Goal: Task Accomplishment & Management: Manage account settings

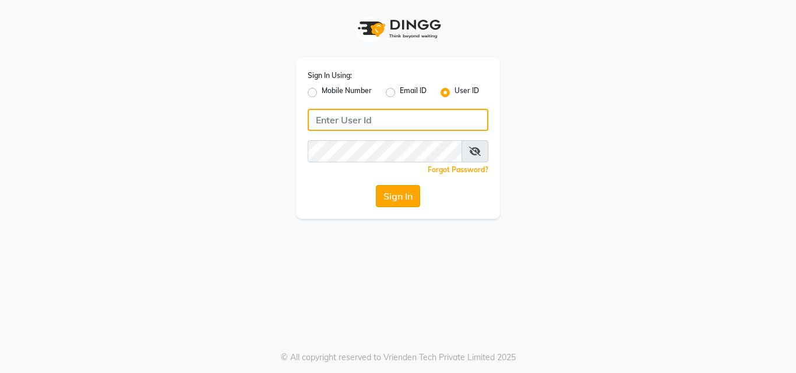
type input "e1932-26"
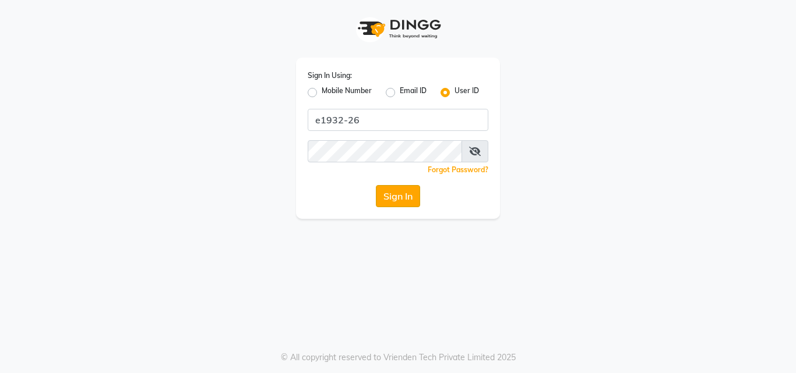
click at [382, 193] on button "Sign In" at bounding box center [398, 196] width 44 height 22
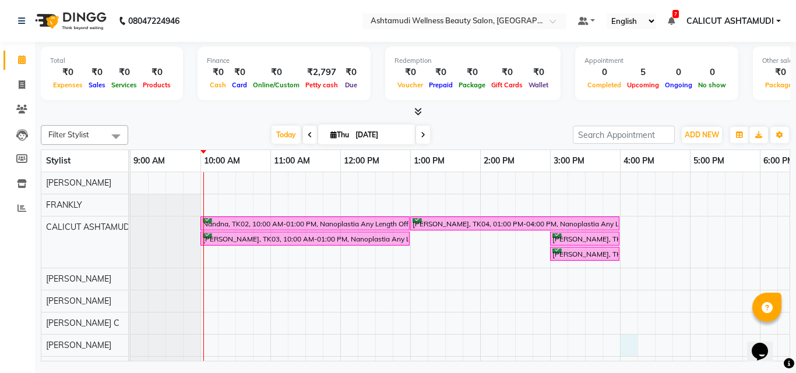
click at [621, 349] on div "Nandna, TK02, 10:00 AM-01:00 PM, Nanoplastia Any Length Offer [PERSON_NAME], TK…" at bounding box center [654, 341] width 1048 height 339
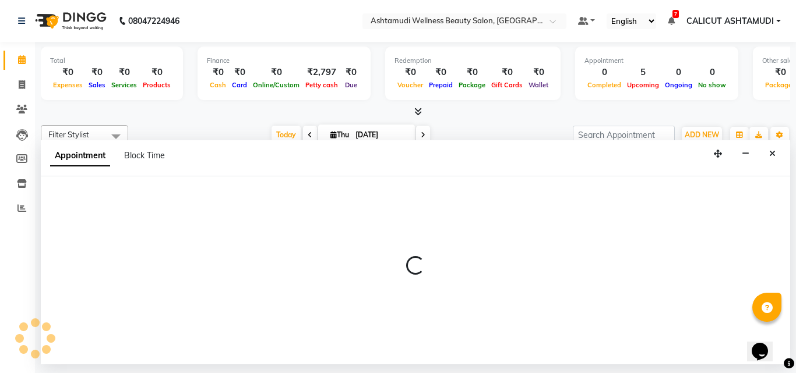
select select "54081"
select select "tentative"
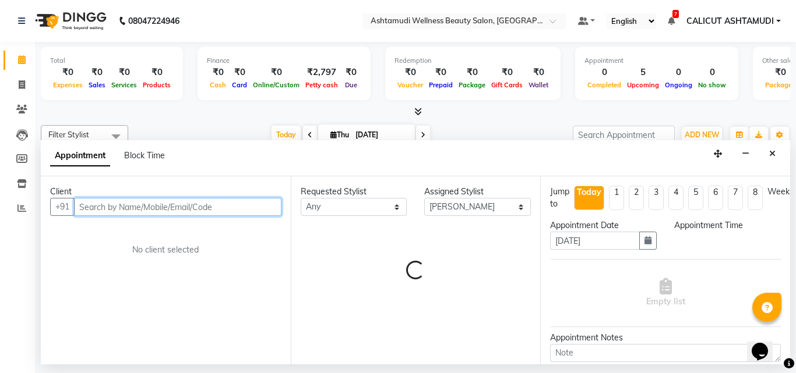
select select "960"
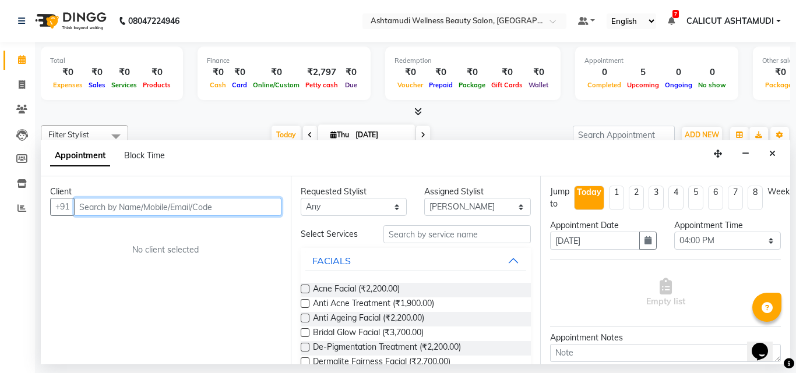
click at [173, 205] on input "text" at bounding box center [177, 207] width 207 height 18
click at [178, 213] on input "text" at bounding box center [177, 207] width 207 height 18
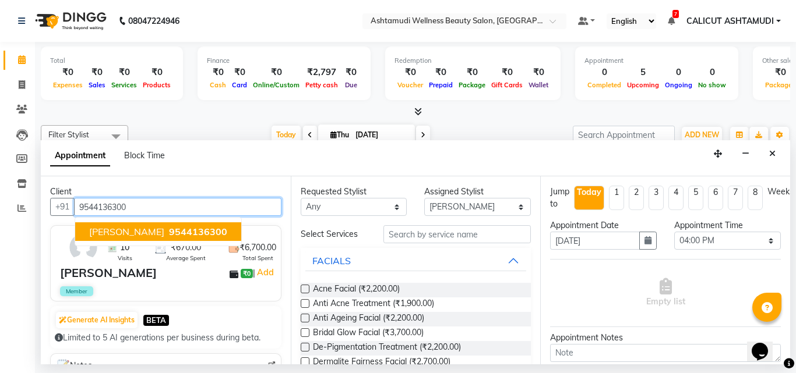
type input "9544136300"
click at [267, 223] on div "Client [PHONE_NUMBER] [PERSON_NAME] 9544136300 10 Visits ₹670.00 Average Spent …" at bounding box center [166, 270] width 250 height 188
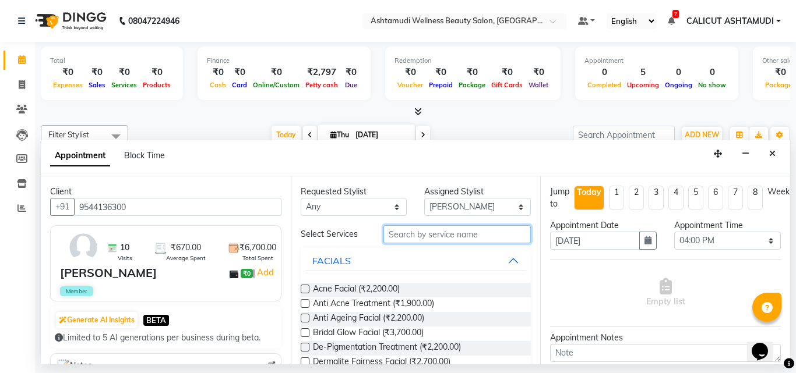
click at [457, 236] on input "text" at bounding box center [457, 234] width 148 height 18
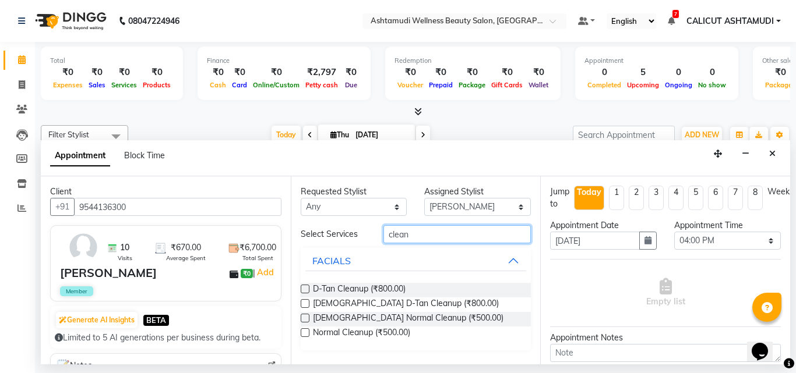
type input "clean"
click at [305, 290] on label at bounding box center [305, 289] width 9 height 9
click at [305, 290] on input "checkbox" at bounding box center [305, 291] width 8 height 8
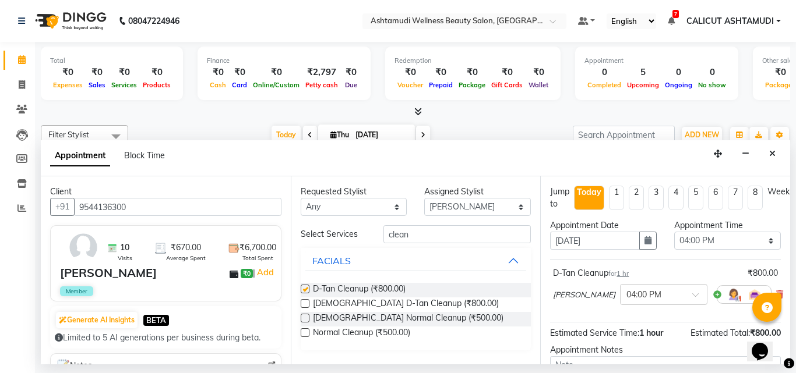
checkbox input "false"
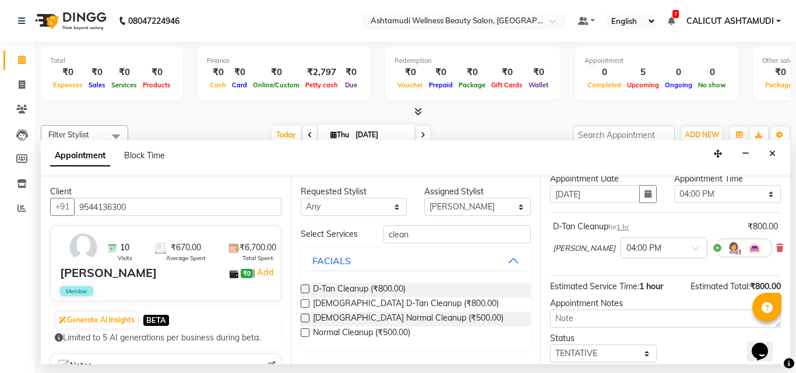
scroll to position [129, 0]
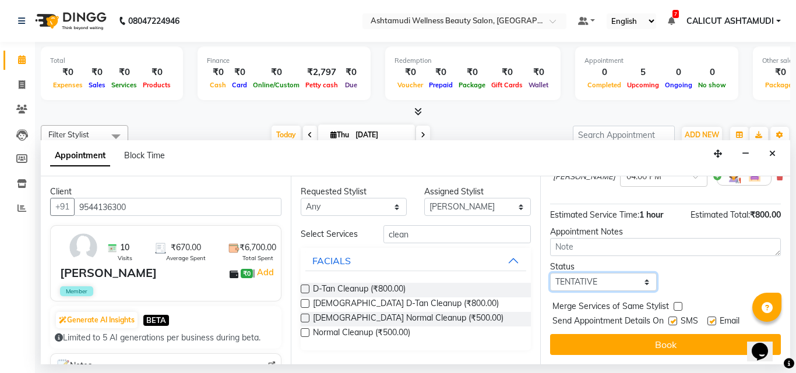
click at [588, 274] on select "Select TENTATIVE CONFIRM CHECK-IN UPCOMING" at bounding box center [603, 282] width 107 height 18
select select "check-in"
click at [550, 273] on select "Select TENTATIVE CONFIRM CHECK-IN UPCOMING" at bounding box center [603, 282] width 107 height 18
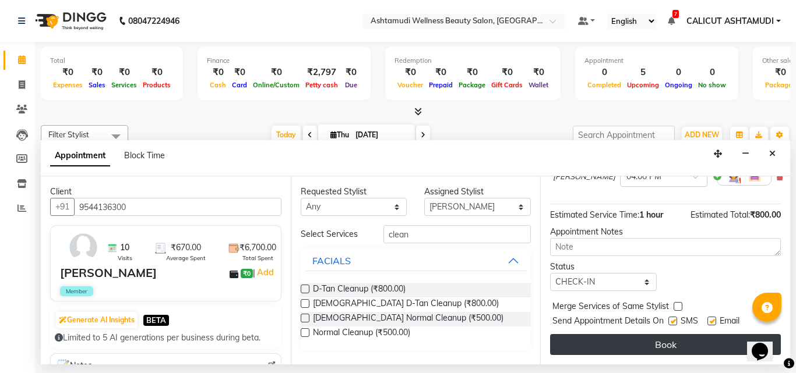
click at [612, 341] on button "Book" at bounding box center [665, 344] width 231 height 21
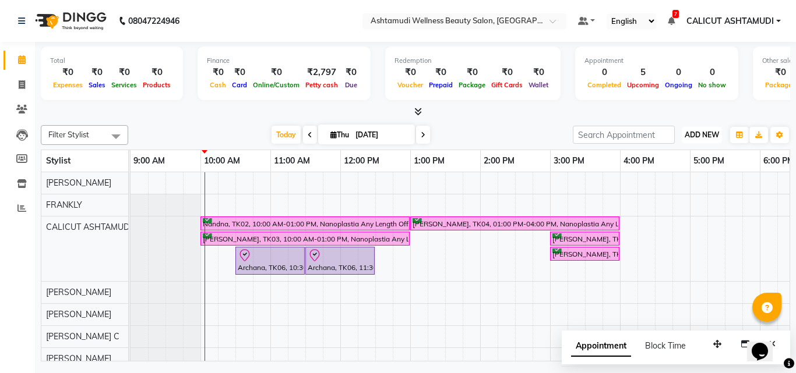
click at [698, 132] on span "ADD NEW" at bounding box center [701, 134] width 34 height 9
click at [681, 204] on link "Add Attendance" at bounding box center [675, 202] width 92 height 15
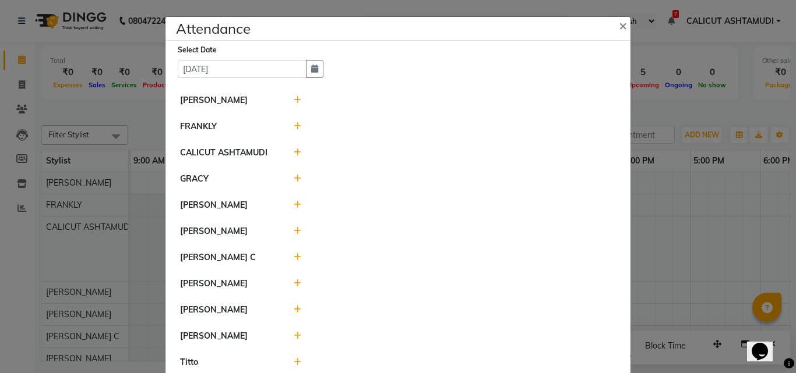
click at [294, 234] on icon at bounding box center [298, 231] width 8 height 8
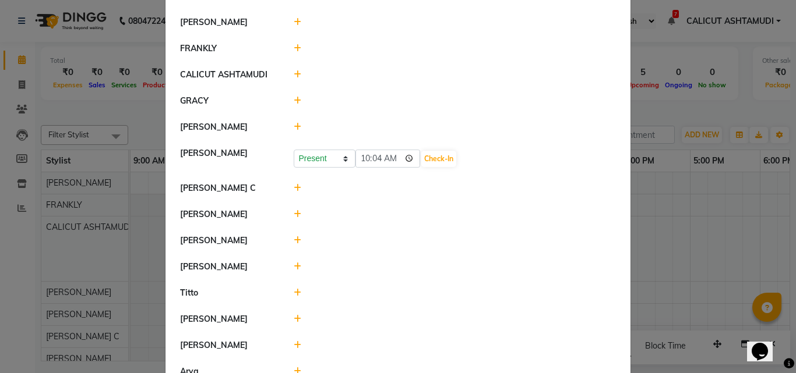
scroll to position [136, 0]
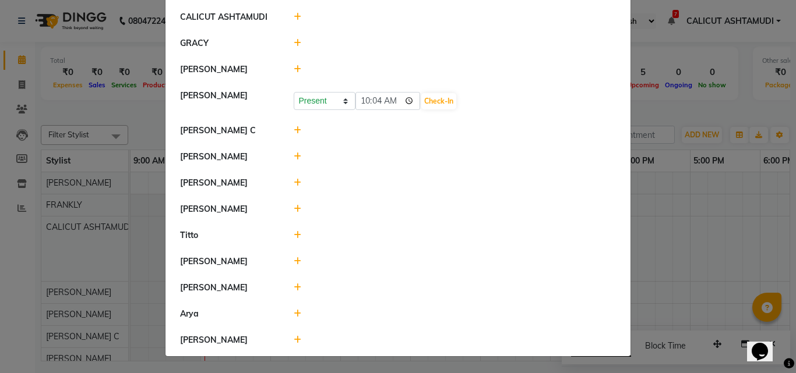
click at [294, 345] on span at bounding box center [298, 340] width 8 height 10
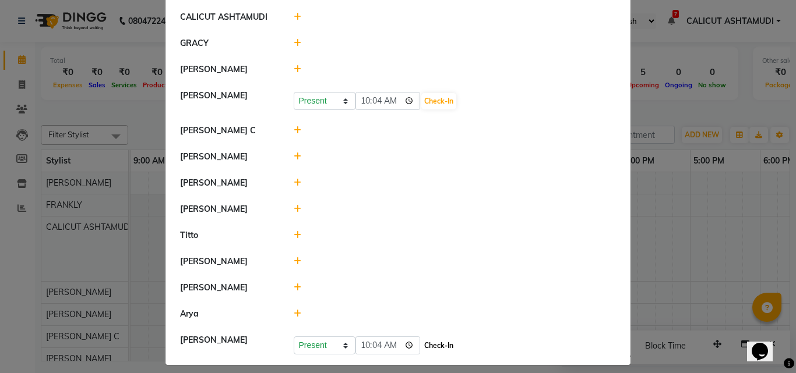
click at [438, 352] on button "Check-In" at bounding box center [438, 346] width 35 height 16
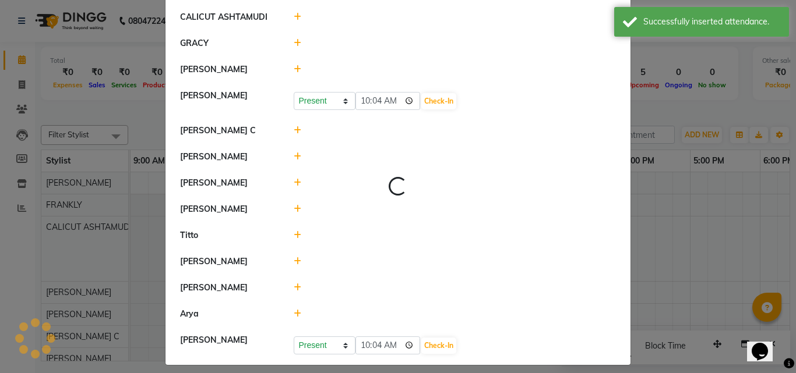
scroll to position [133, 0]
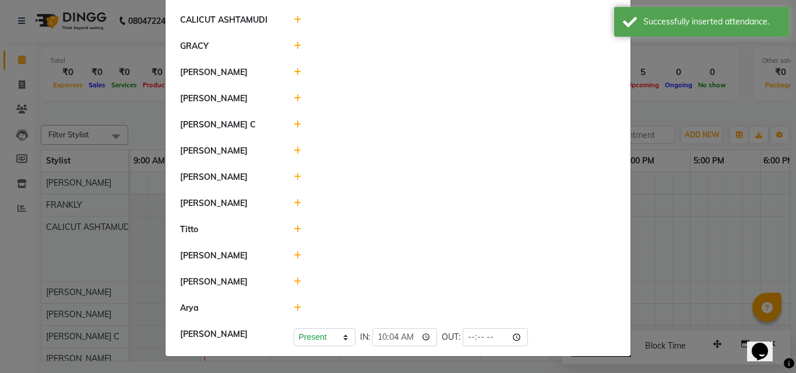
click at [295, 100] on icon at bounding box center [298, 98] width 8 height 8
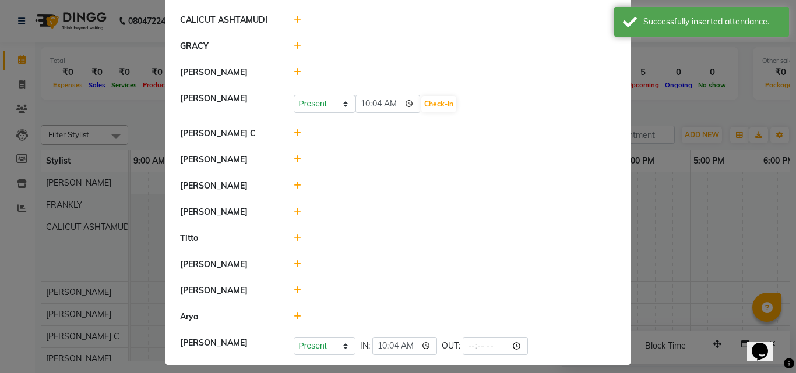
scroll to position [136, 0]
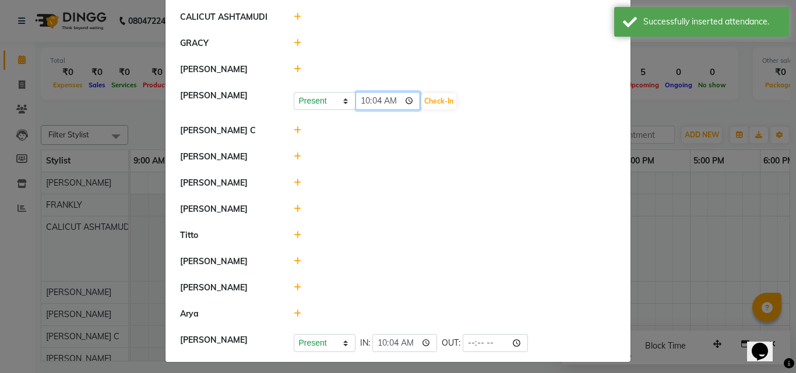
click at [361, 98] on input "10:04" at bounding box center [387, 101] width 65 height 18
type input "09:58"
click at [451, 103] on button "Check-In" at bounding box center [438, 101] width 35 height 16
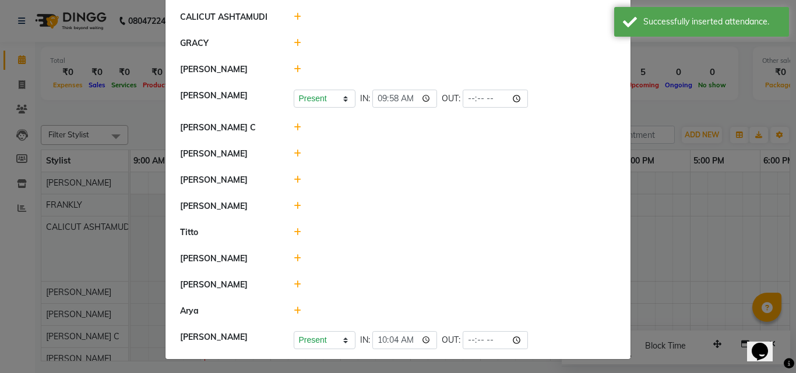
click at [297, 284] on div at bounding box center [455, 285] width 340 height 12
click at [294, 287] on icon at bounding box center [298, 285] width 8 height 8
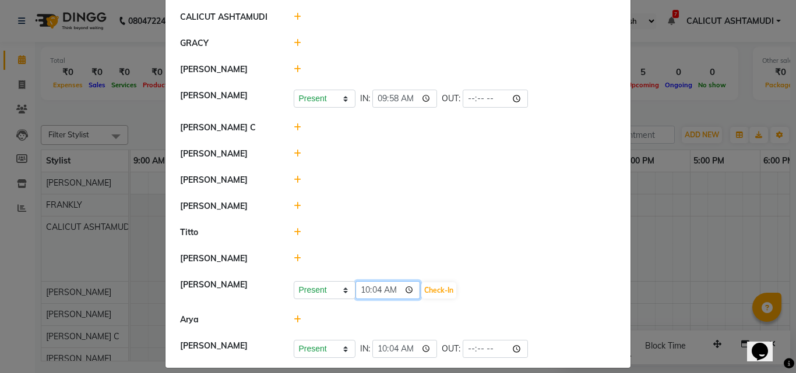
click at [361, 291] on input "10:04" at bounding box center [387, 290] width 65 height 18
type input "09:58"
click at [442, 291] on button "Check-In" at bounding box center [438, 290] width 35 height 16
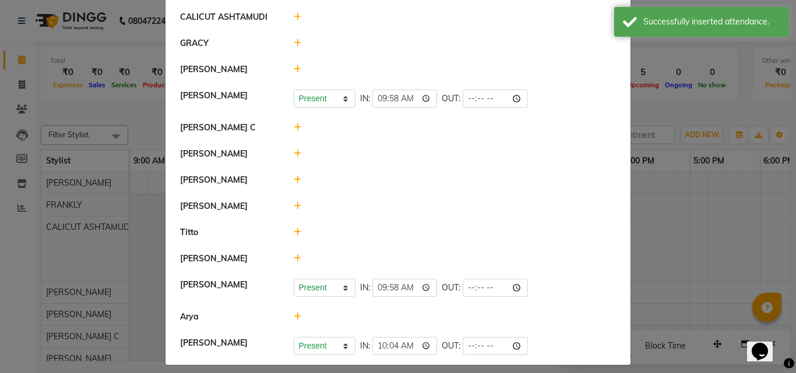
click at [294, 235] on icon at bounding box center [298, 232] width 8 height 8
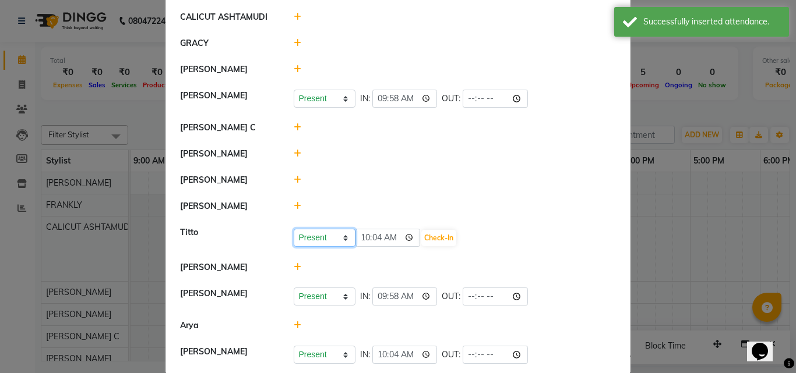
click at [337, 236] on select "Present Absent Late Half Day Weekly Off" at bounding box center [325, 238] width 62 height 18
select select "A"
click at [294, 229] on select "Present Absent Late Half Day Weekly Off" at bounding box center [325, 238] width 62 height 18
click at [359, 242] on button "Save" at bounding box center [367, 238] width 23 height 16
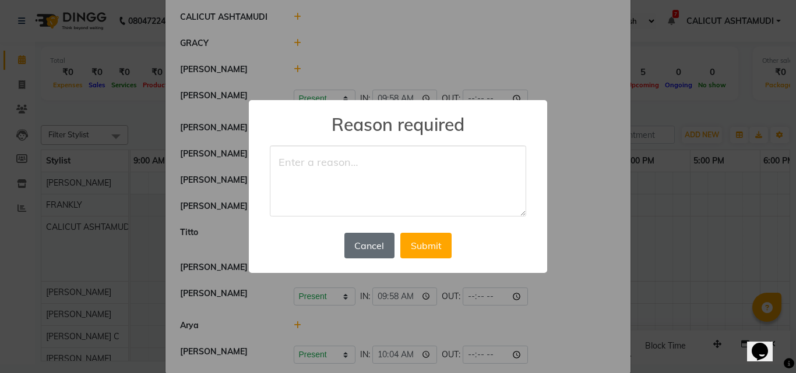
click at [379, 241] on button "Cancel" at bounding box center [369, 246] width 50 height 26
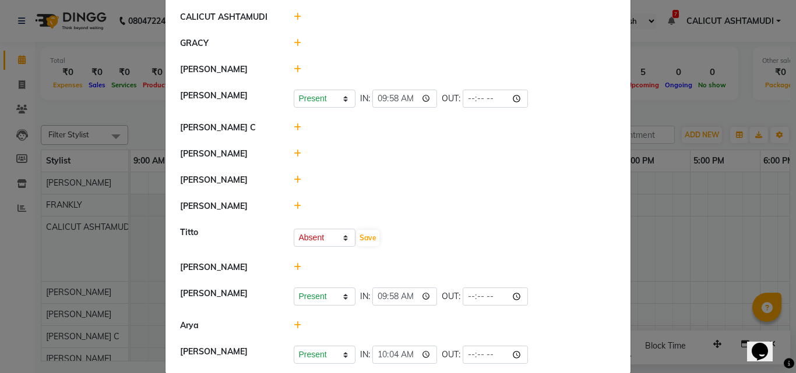
click at [295, 152] on icon at bounding box center [298, 154] width 8 height 8
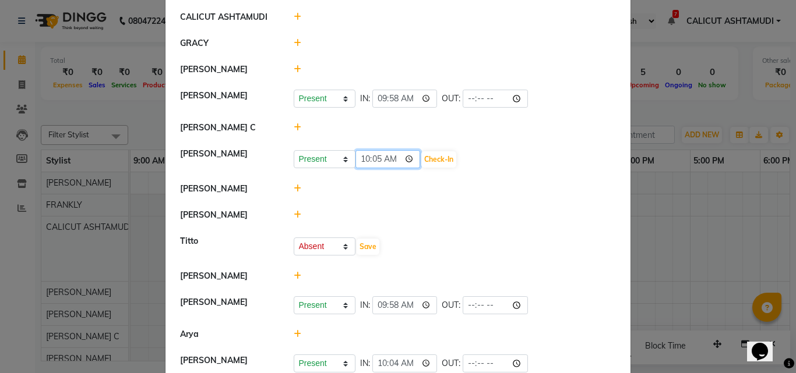
click at [361, 161] on input "10:05" at bounding box center [387, 159] width 65 height 18
type input "09:55"
click at [439, 162] on button "Check-In" at bounding box center [438, 159] width 35 height 16
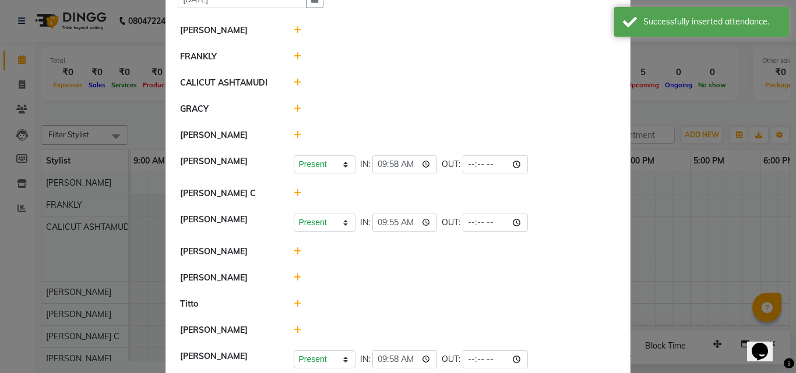
scroll to position [19, 0]
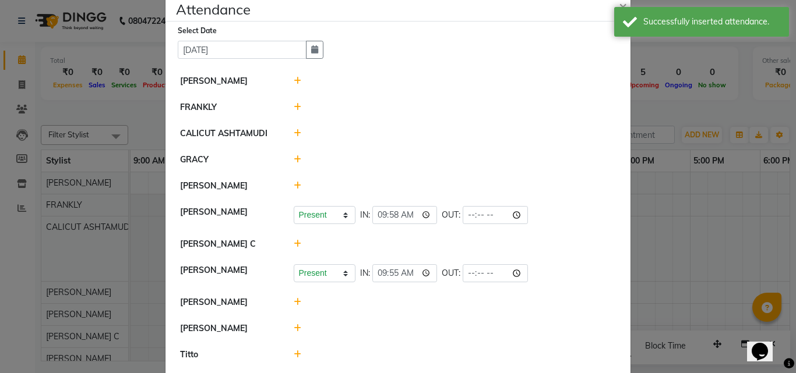
click at [294, 79] on icon at bounding box center [298, 81] width 8 height 8
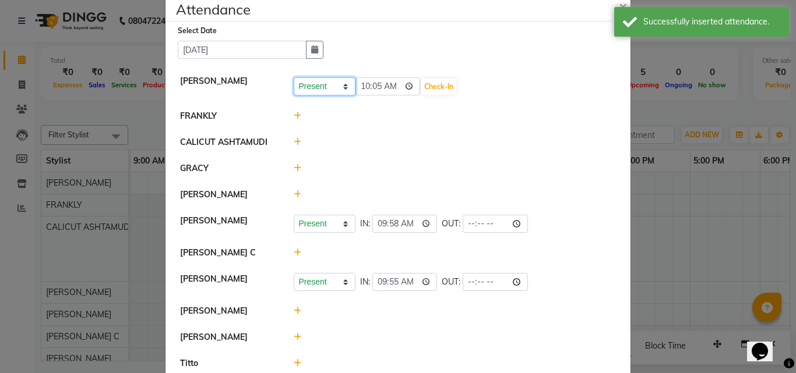
click at [330, 86] on select "Present Absent Late Half Day Weekly Off" at bounding box center [325, 86] width 62 height 18
select select "A"
click at [294, 77] on select "Present Absent Late Half Day Weekly Off" at bounding box center [325, 86] width 62 height 18
click at [370, 87] on button "Save" at bounding box center [367, 87] width 23 height 16
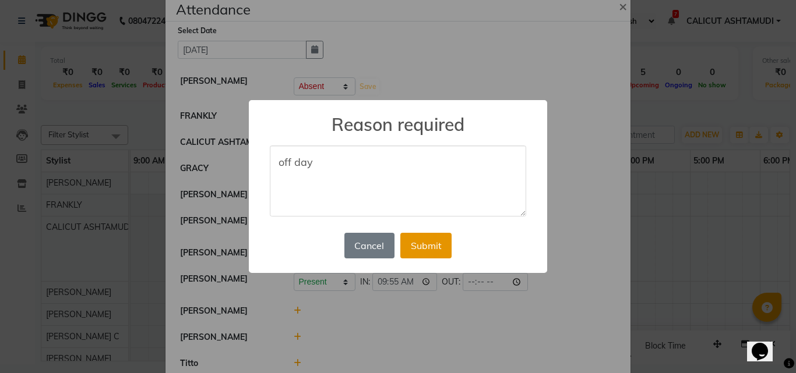
type textarea "off day"
click at [418, 234] on button "Submit" at bounding box center [425, 246] width 51 height 26
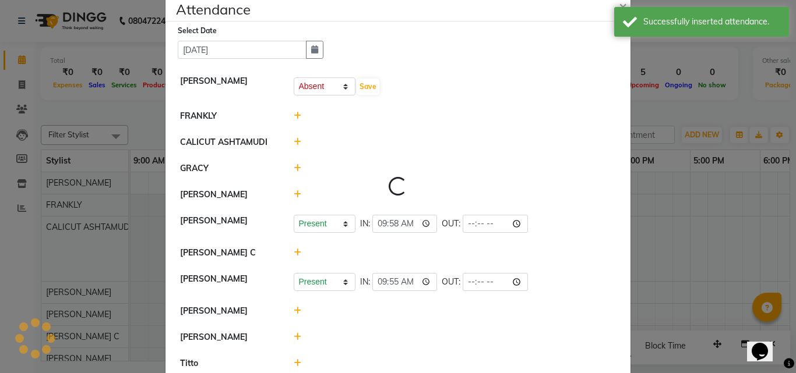
select select "A"
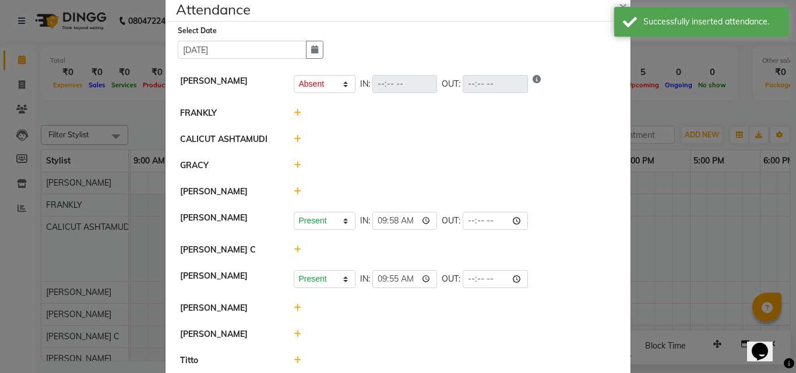
click at [666, 186] on ngb-modal-window "Attendance × Select Date [DATE] [PERSON_NAME] Present Absent Late Half Day Week…" at bounding box center [398, 186] width 796 height 373
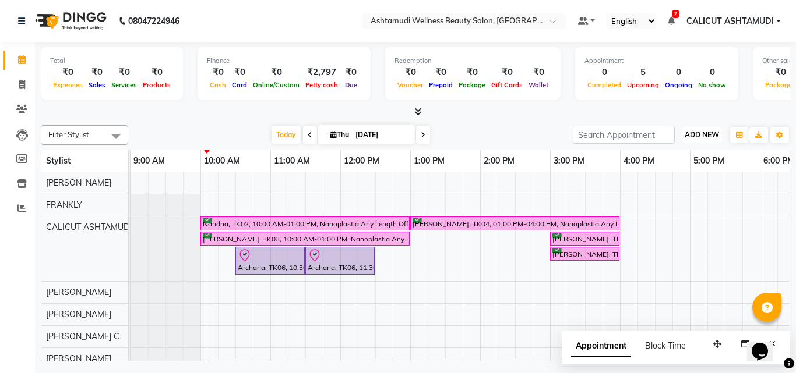
click at [698, 132] on span "ADD NEW" at bounding box center [701, 134] width 34 height 9
click at [683, 204] on link "Add Attendance" at bounding box center [675, 202] width 92 height 15
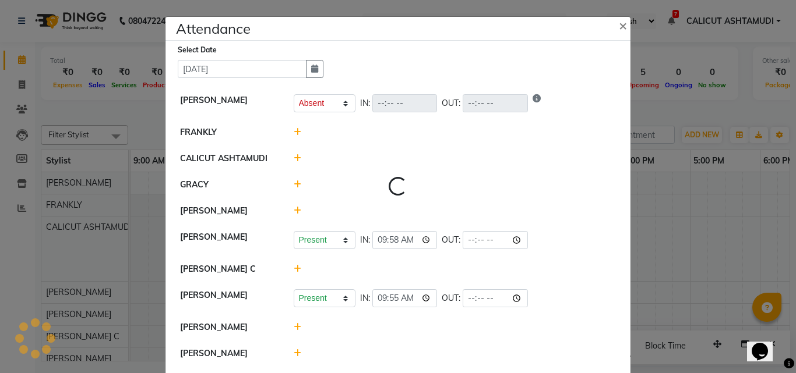
select select "A"
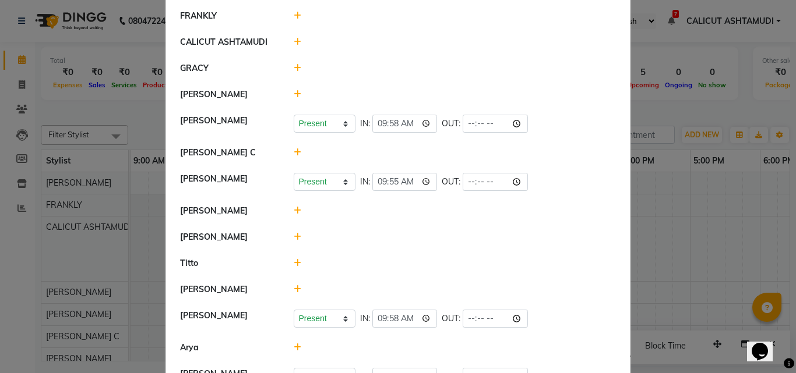
click at [294, 265] on icon at bounding box center [298, 263] width 8 height 8
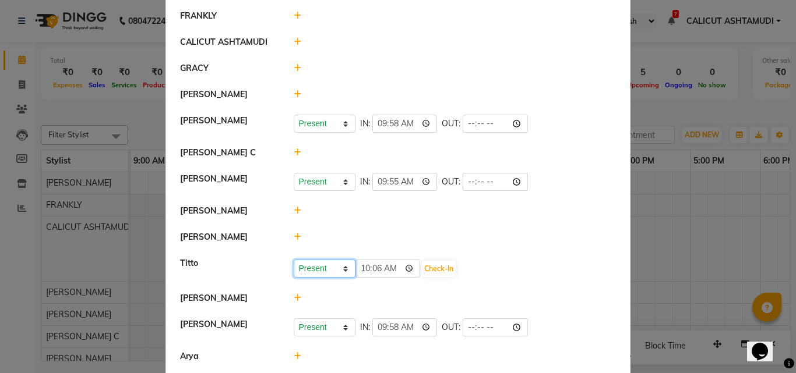
click at [324, 273] on select "Present Absent Late Half Day Weekly Off" at bounding box center [325, 269] width 62 height 18
select select "A"
click at [294, 260] on select "Present Absent Late Half Day Weekly Off" at bounding box center [325, 269] width 62 height 18
click at [359, 274] on button "Save" at bounding box center [367, 269] width 23 height 16
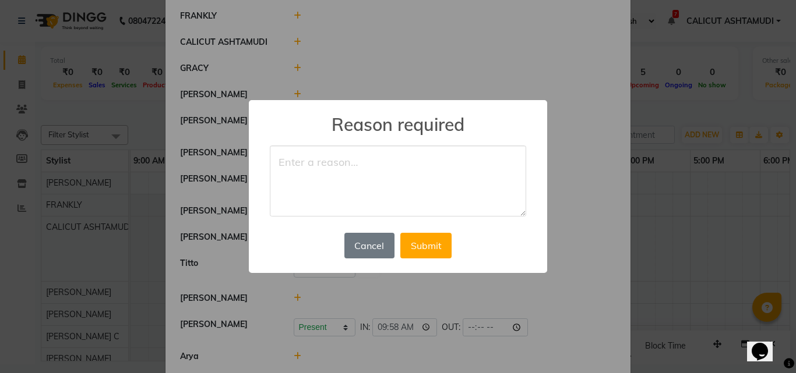
click at [323, 171] on textarea at bounding box center [398, 181] width 256 height 71
type textarea "off day"
click at [429, 248] on button "Submit" at bounding box center [425, 246] width 51 height 26
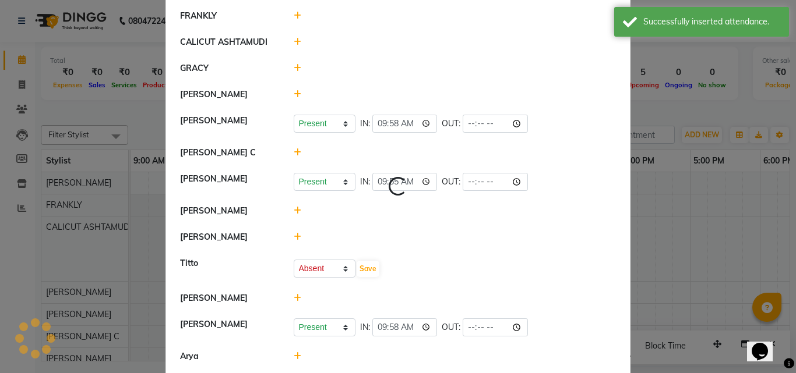
scroll to position [0, 0]
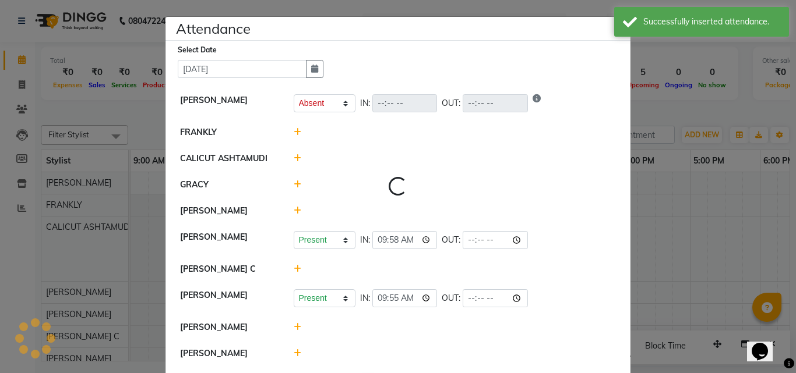
select select "A"
click at [294, 209] on icon at bounding box center [298, 211] width 8 height 8
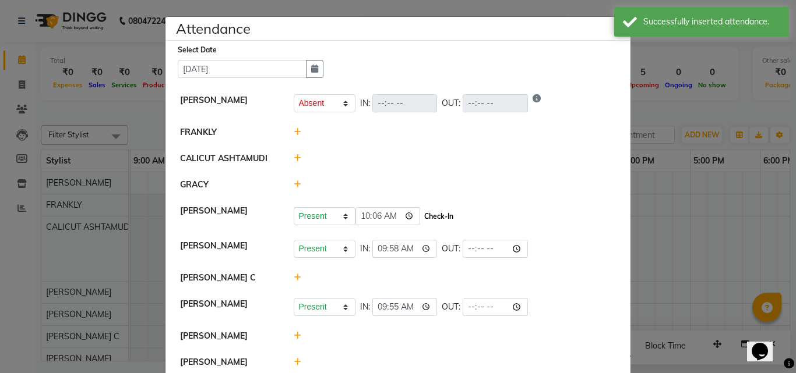
click at [430, 217] on button "Check-In" at bounding box center [438, 217] width 35 height 16
select select "A"
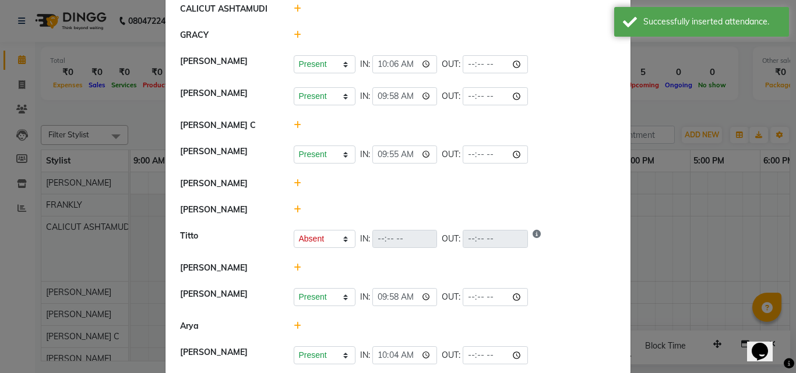
scroll to position [168, 0]
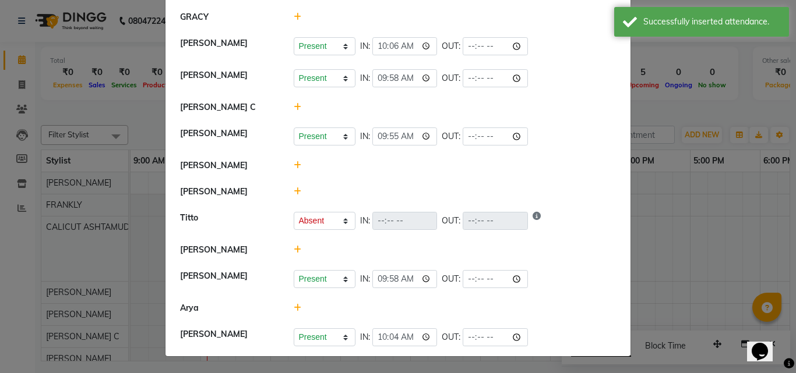
click at [714, 250] on ngb-modal-window "Attendance × Select Date [DATE] [PERSON_NAME] Present Absent Late Half Day Week…" at bounding box center [398, 186] width 796 height 373
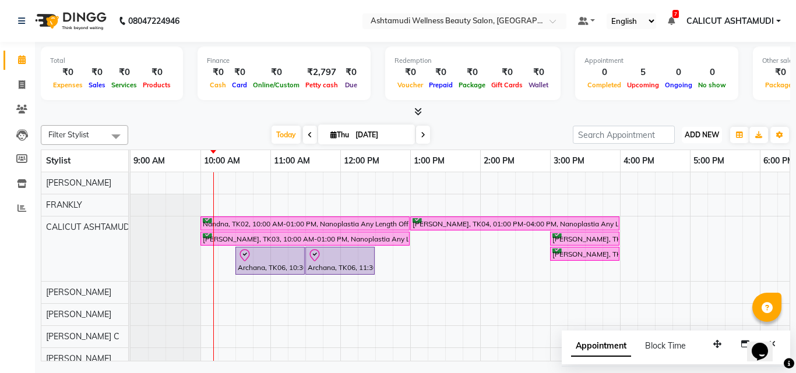
click at [703, 133] on span "ADD NEW" at bounding box center [701, 134] width 34 height 9
click at [692, 205] on link "Add Attendance" at bounding box center [675, 202] width 92 height 15
select select "A"
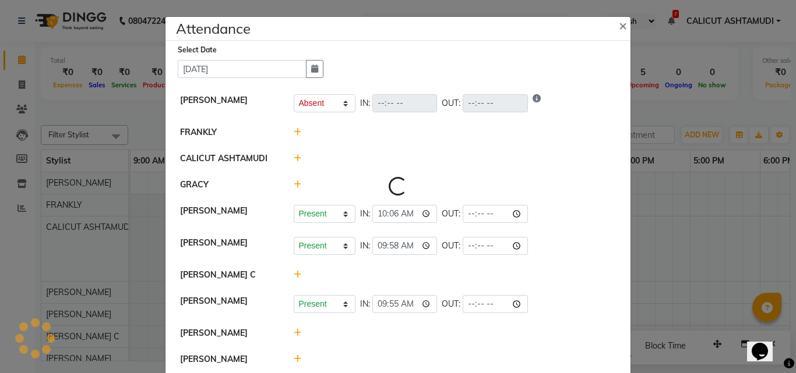
select select "A"
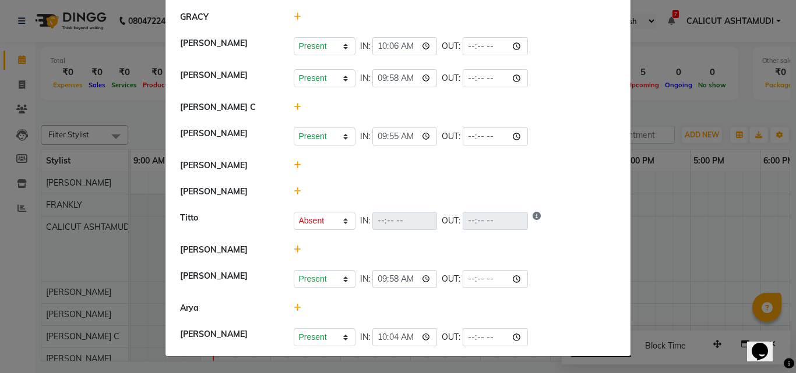
click at [297, 168] on div at bounding box center [455, 166] width 340 height 12
click at [309, 134] on select "Present Absent Late Half Day Weekly Off" at bounding box center [325, 137] width 62 height 18
click at [294, 128] on select "Present Absent Late Half Day Weekly Off" at bounding box center [325, 137] width 62 height 18
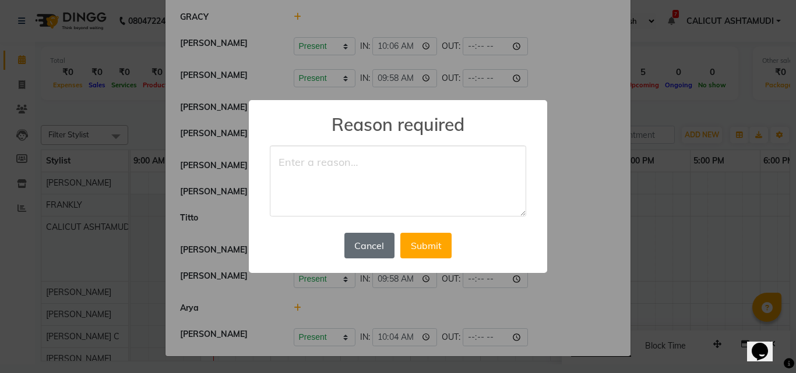
click at [377, 249] on button "Cancel" at bounding box center [369, 246] width 50 height 26
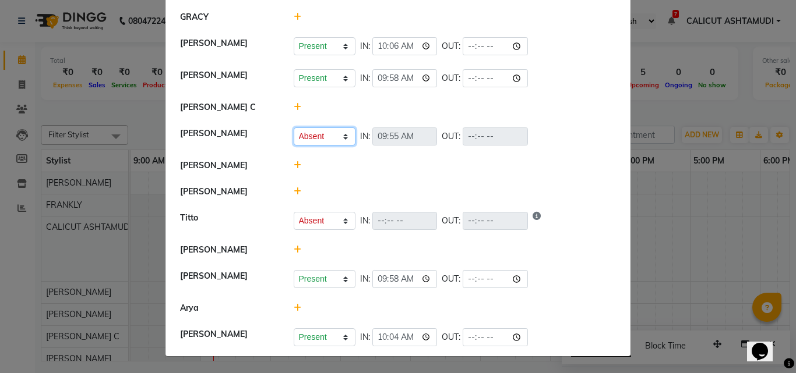
click at [315, 140] on select "Present Absent Late Half Day Weekly Off" at bounding box center [325, 137] width 62 height 18
select select "P"
click at [294, 128] on select "Present Absent Late Half Day Weekly Off" at bounding box center [325, 137] width 62 height 18
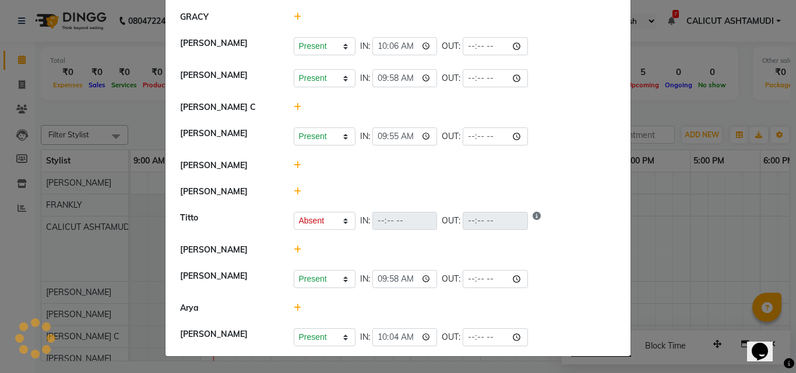
select select "A"
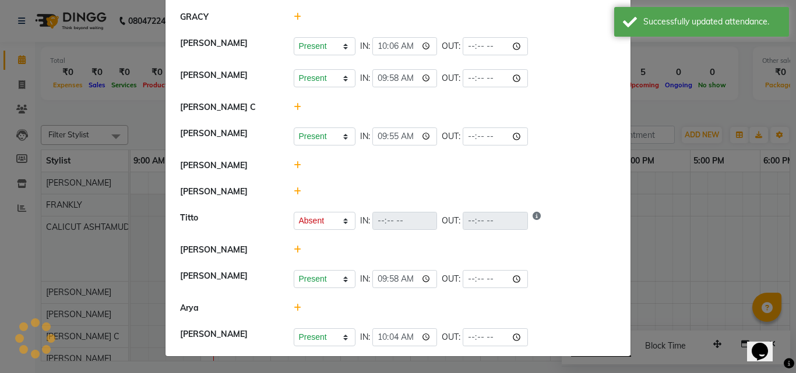
scroll to position [0, 0]
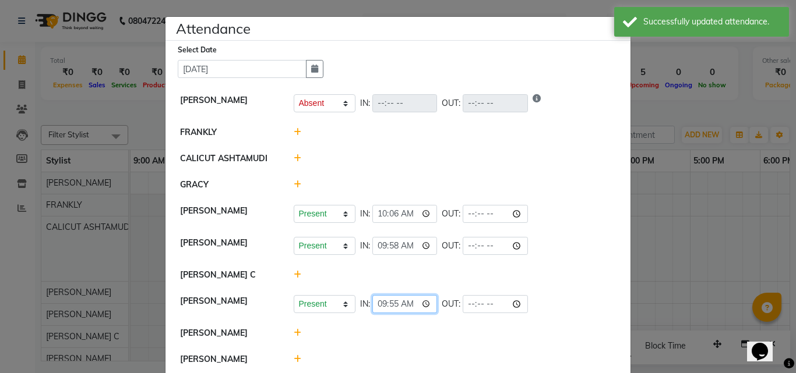
click at [375, 308] on input "09:55" at bounding box center [404, 304] width 65 height 18
type input "10:13"
click at [502, 327] on li "[PERSON_NAME]" at bounding box center [397, 333] width 459 height 27
select select "A"
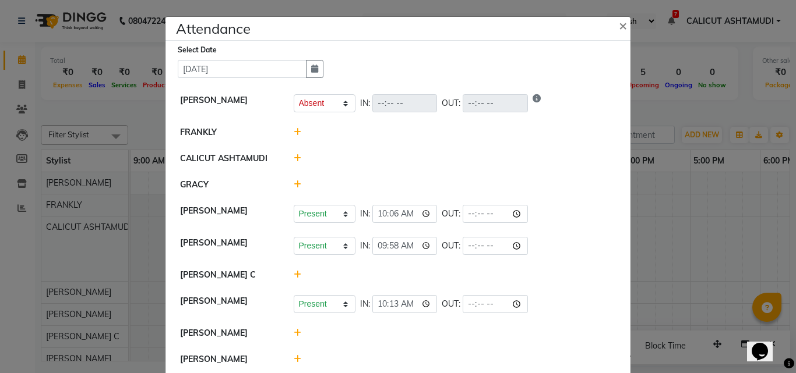
click at [716, 224] on ngb-modal-window "Attendance × Select Date [DATE] [PERSON_NAME] Present Absent Late Half Day Week…" at bounding box center [398, 186] width 796 height 373
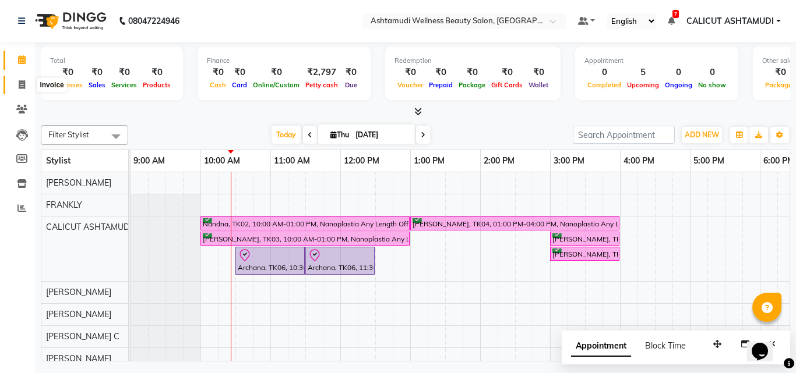
drag, startPoint x: 94, startPoint y: 327, endPoint x: 20, endPoint y: 86, distance: 252.2
click at [20, 86] on icon at bounding box center [22, 84] width 6 height 9
select select "service"
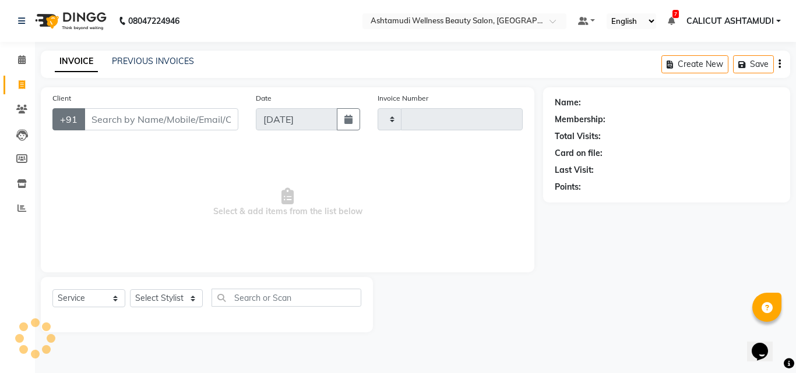
type input "4260"
select select "4630"
click at [19, 58] on icon at bounding box center [22, 59] width 8 height 9
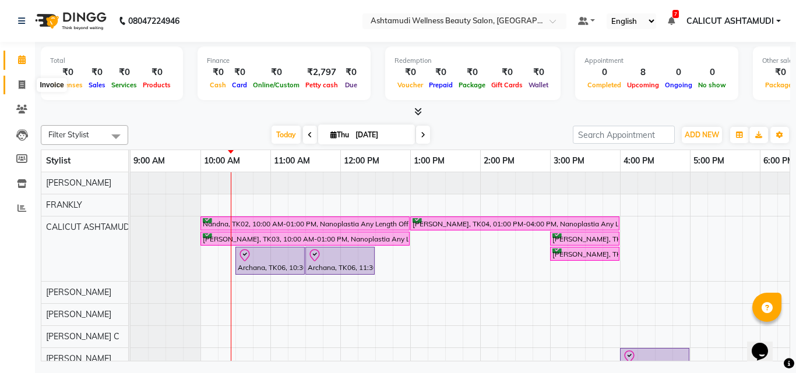
click at [23, 82] on icon at bounding box center [22, 84] width 6 height 9
select select "4630"
select select "service"
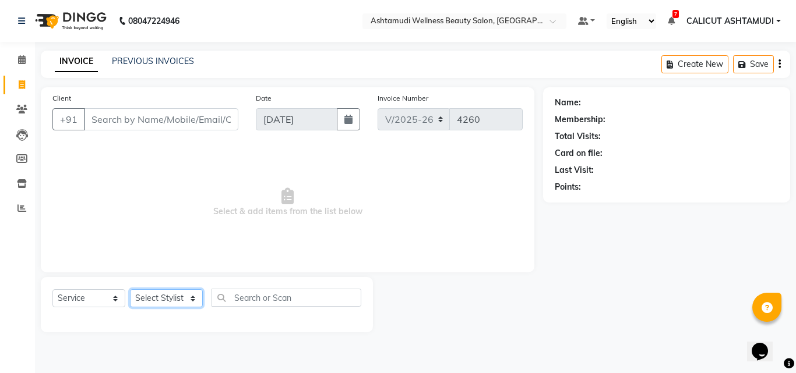
click at [146, 296] on select "Select Stylist [PERSON_NAME] C [PERSON_NAME] [PERSON_NAME] CALICUT ASHTAMUDI FR…" at bounding box center [166, 298] width 73 height 18
select select "54081"
click at [130, 289] on select "Select Stylist [PERSON_NAME] C [PERSON_NAME] [PERSON_NAME] CALICUT ASHTAMUDI FR…" at bounding box center [166, 298] width 73 height 18
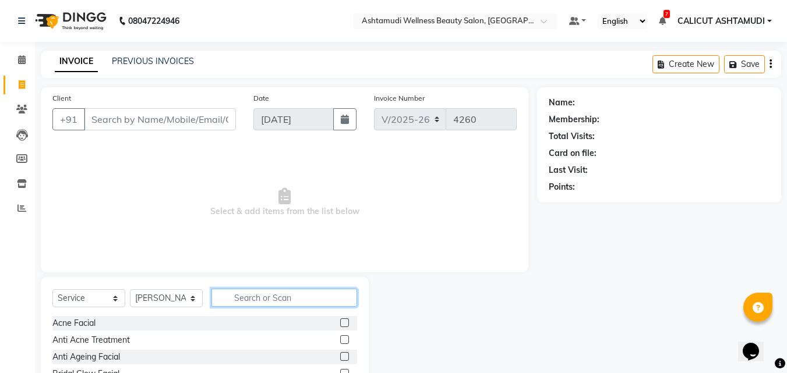
click at [247, 296] on input "text" at bounding box center [284, 298] width 146 height 18
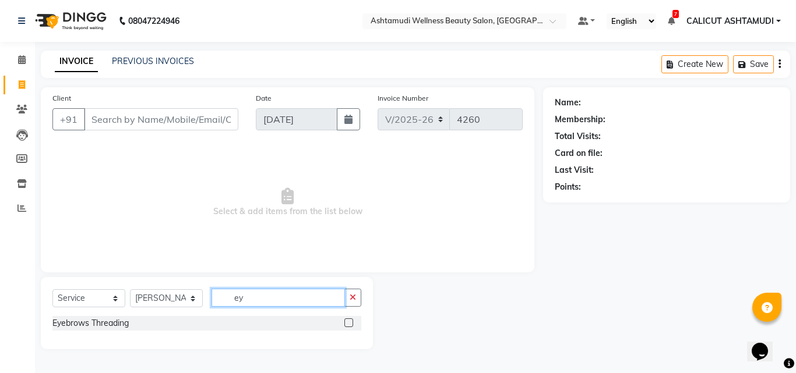
type input "ey"
click at [346, 323] on label at bounding box center [348, 323] width 9 height 9
click at [346, 323] on input "checkbox" at bounding box center [348, 324] width 8 height 8
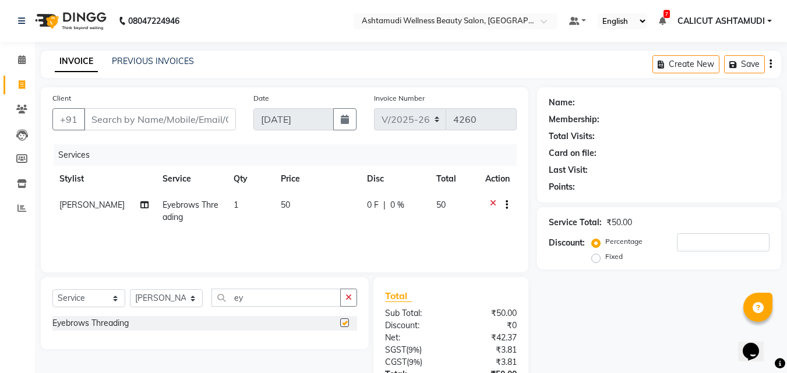
checkbox input "false"
click at [151, 116] on input "Client" at bounding box center [160, 119] width 152 height 22
type input "6"
type input "0"
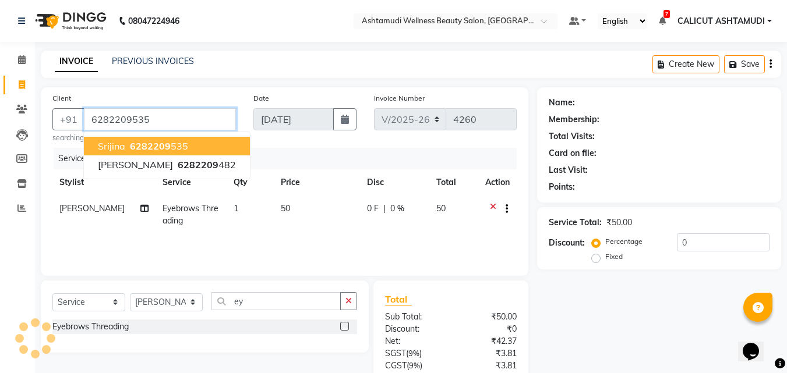
type input "6282209535"
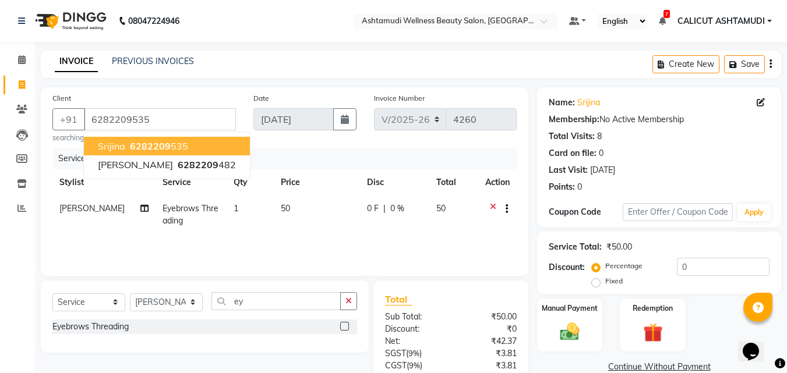
click at [241, 135] on div "Client [PHONE_NUMBER] Srijina 6282209 535 [PERSON_NAME] 6282209 482 searching..." at bounding box center [144, 117] width 201 height 51
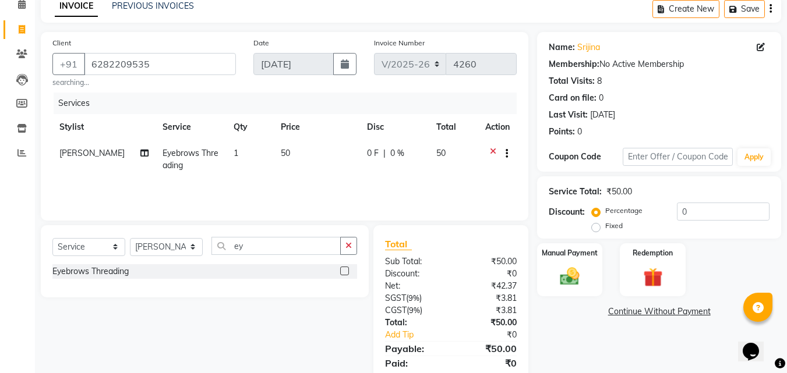
scroll to position [96, 0]
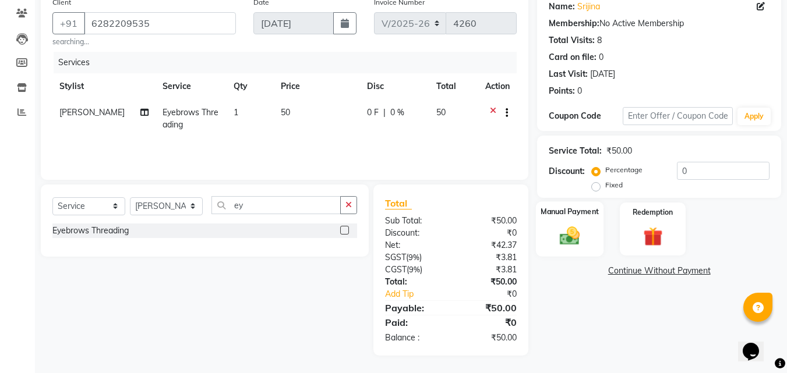
click at [585, 241] on img at bounding box center [569, 235] width 33 height 23
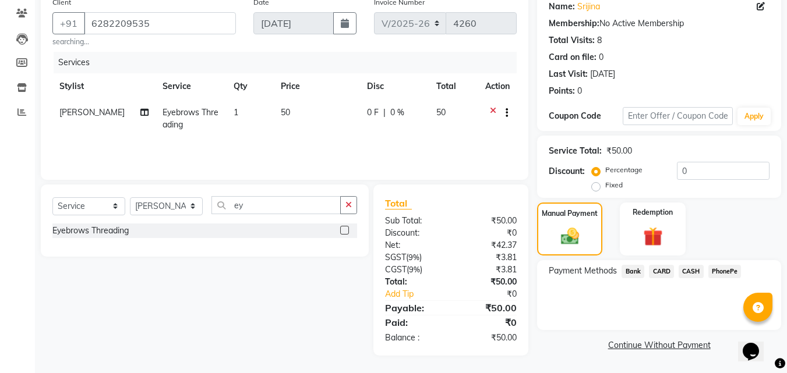
click at [719, 274] on span "PhonePe" at bounding box center [724, 271] width 33 height 13
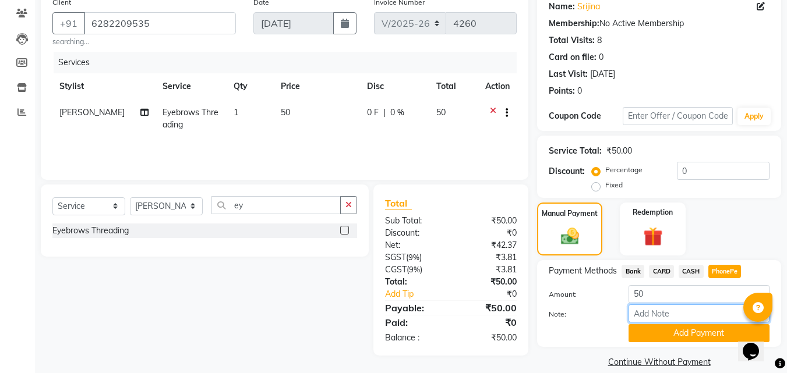
drag, startPoint x: 678, startPoint y: 312, endPoint x: 687, endPoint y: 309, distance: 10.0
click at [678, 312] on input "Note:" at bounding box center [698, 314] width 141 height 18
type input "suhana"
click at [703, 337] on button "Add Payment" at bounding box center [698, 333] width 141 height 18
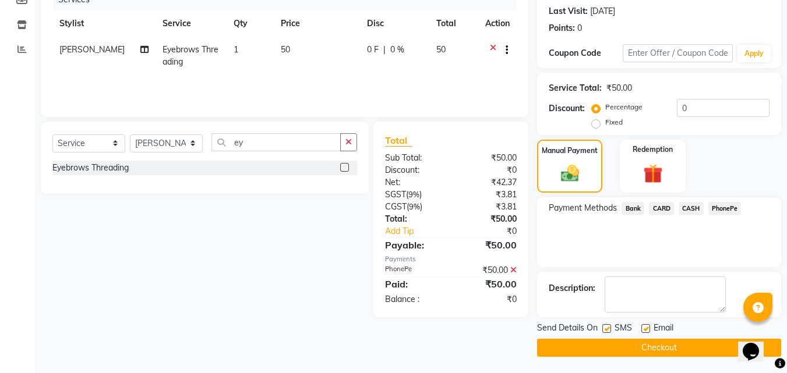
scroll to position [160, 0]
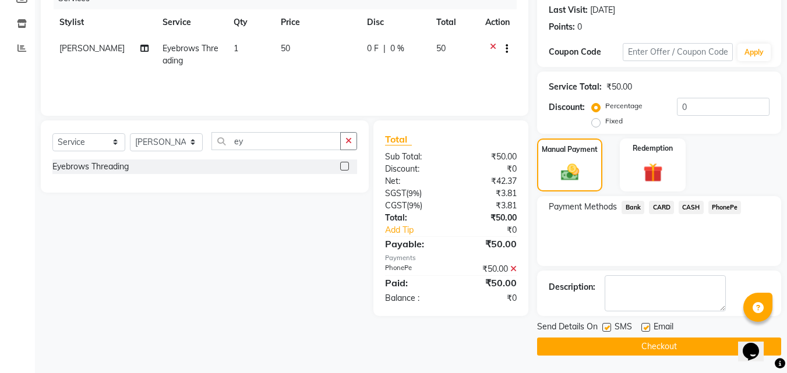
click at [696, 345] on button "Checkout" at bounding box center [659, 347] width 244 height 18
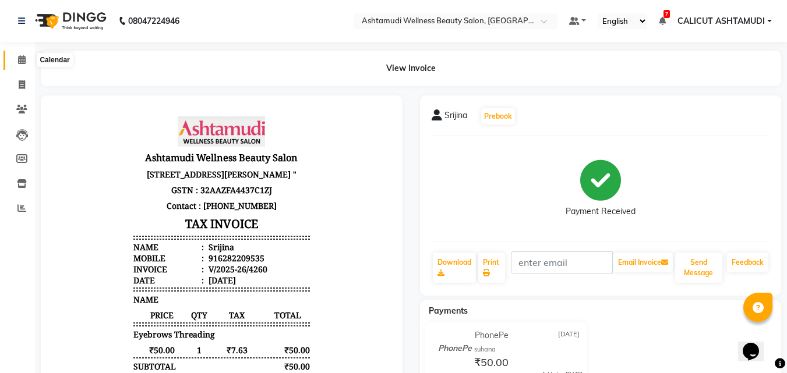
click at [19, 56] on icon at bounding box center [22, 59] width 8 height 9
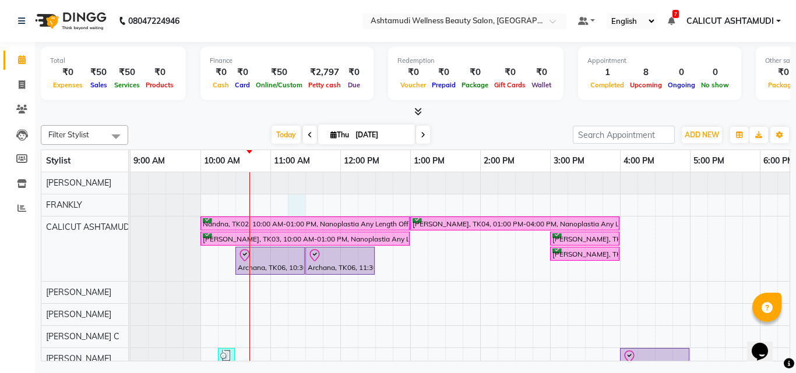
click at [305, 211] on div "Nandna, TK02, 10:00 AM-01:00 PM, Nanoplastia Any Length Offer [PERSON_NAME], TK…" at bounding box center [654, 354] width 1048 height 365
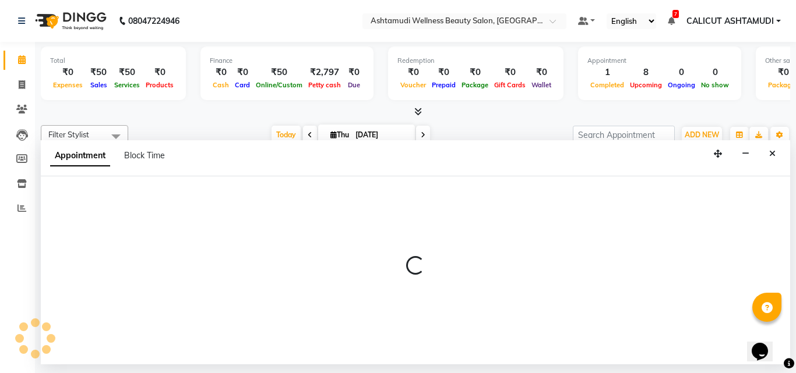
select select "26969"
select select "tentative"
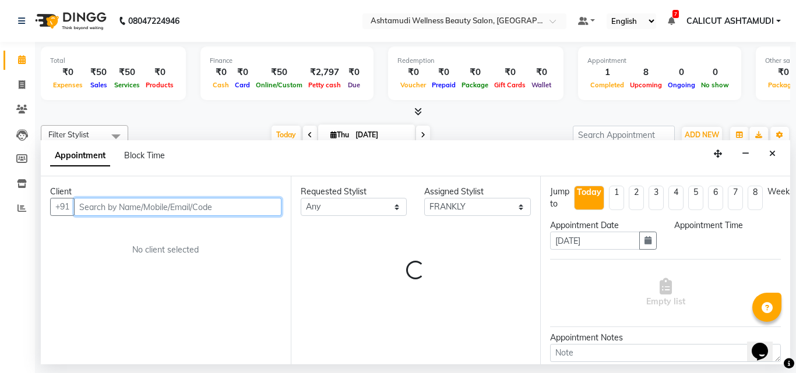
select select "675"
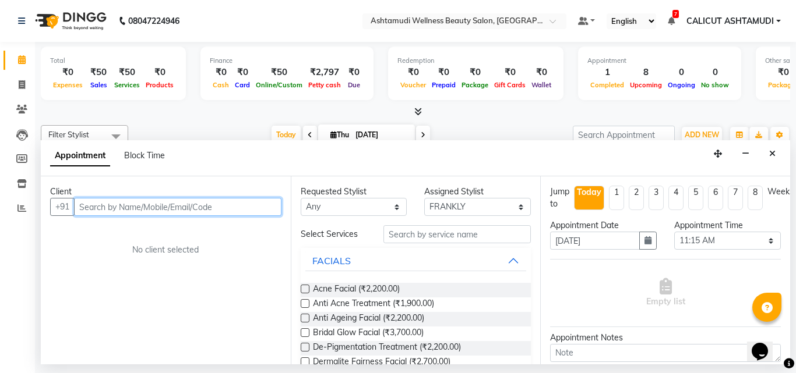
click at [132, 209] on input "text" at bounding box center [177, 207] width 207 height 18
type input "7048826456"
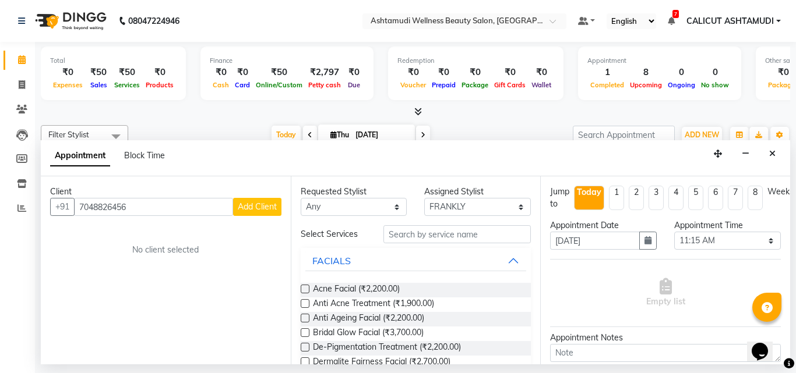
click at [252, 207] on span "Add Client" at bounding box center [257, 207] width 39 height 10
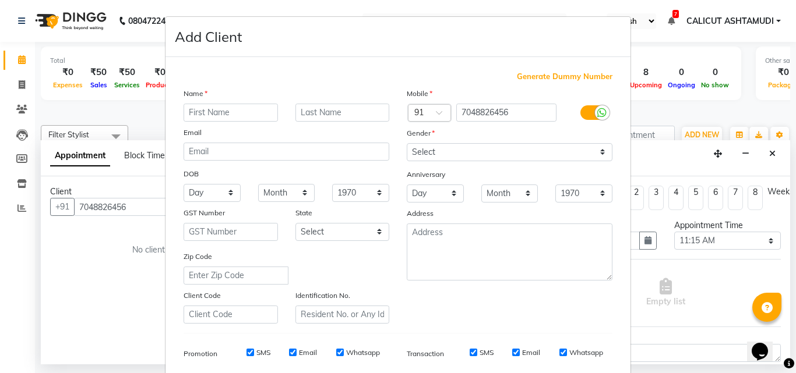
click at [199, 114] on input "text" at bounding box center [230, 113] width 94 height 18
type input "souparnika"
click at [419, 153] on select "Select [DEMOGRAPHIC_DATA] [DEMOGRAPHIC_DATA] Other Prefer Not To Say" at bounding box center [510, 152] width 206 height 18
select select "[DEMOGRAPHIC_DATA]"
click at [407, 143] on select "Select [DEMOGRAPHIC_DATA] [DEMOGRAPHIC_DATA] Other Prefer Not To Say" at bounding box center [510, 152] width 206 height 18
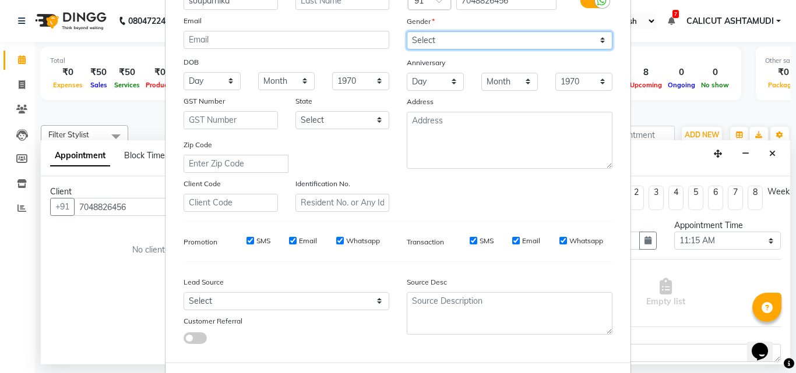
scroll to position [164, 0]
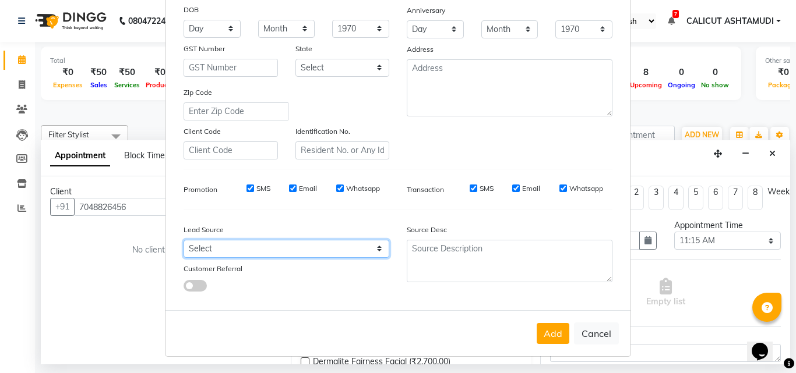
drag, startPoint x: 238, startPoint y: 248, endPoint x: 241, endPoint y: 241, distance: 7.0
click at [238, 248] on select "Select Walk-in Referral Internet Friend Word of Mouth Advertisement Facebook Ju…" at bounding box center [286, 249] width 206 height 18
select select "31336"
click at [183, 240] on select "Select Walk-in Referral Internet Friend Word of Mouth Advertisement Facebook Ju…" at bounding box center [286, 249] width 206 height 18
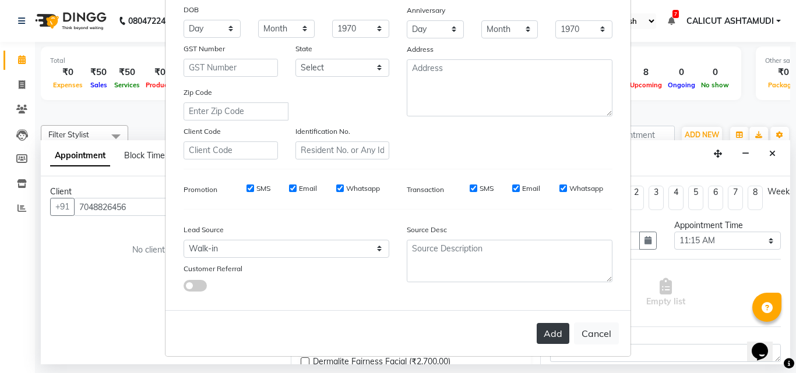
click at [557, 332] on button "Add" at bounding box center [552, 333] width 33 height 21
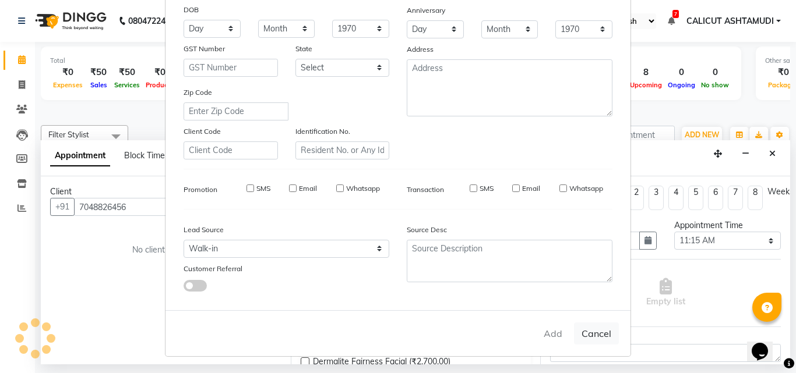
select select
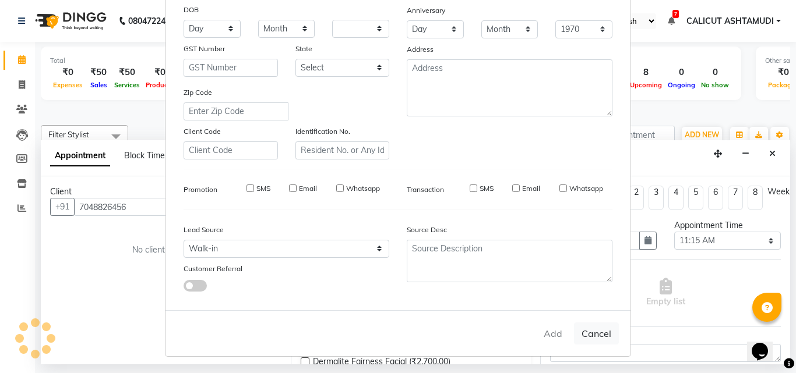
select select
checkbox input "false"
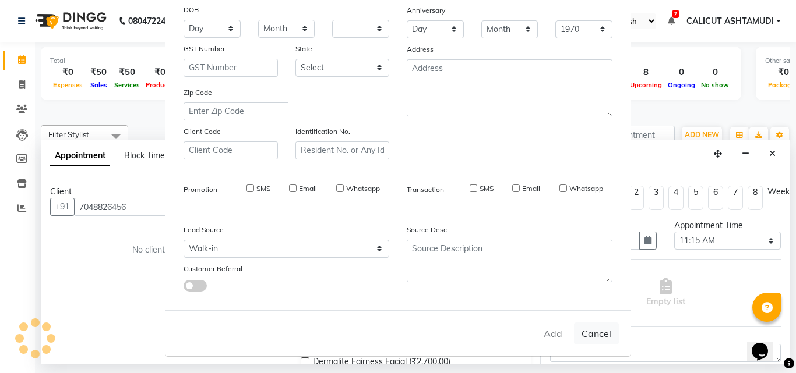
checkbox input "false"
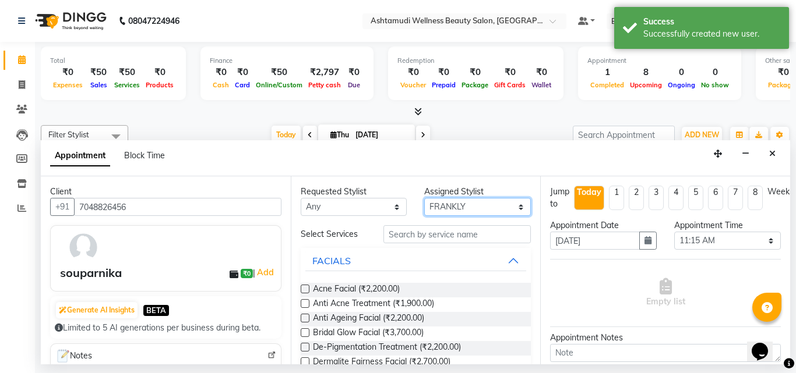
click at [443, 206] on select "Select [PERSON_NAME] C [PERSON_NAME] [PERSON_NAME] CALICUT ASHTAMUDI FRANKLY KR…" at bounding box center [477, 207] width 107 height 18
select select "85202"
click at [424, 198] on select "Select [PERSON_NAME] C [PERSON_NAME] [PERSON_NAME] CALICUT ASHTAMUDI FRANKLY KR…" at bounding box center [477, 207] width 107 height 18
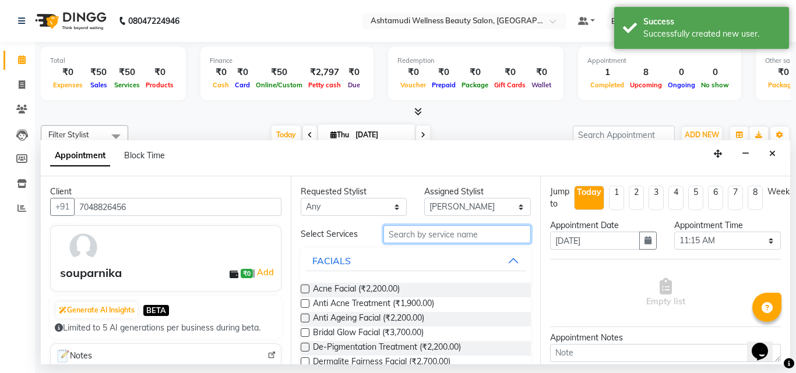
click at [445, 234] on input "text" at bounding box center [457, 234] width 148 height 18
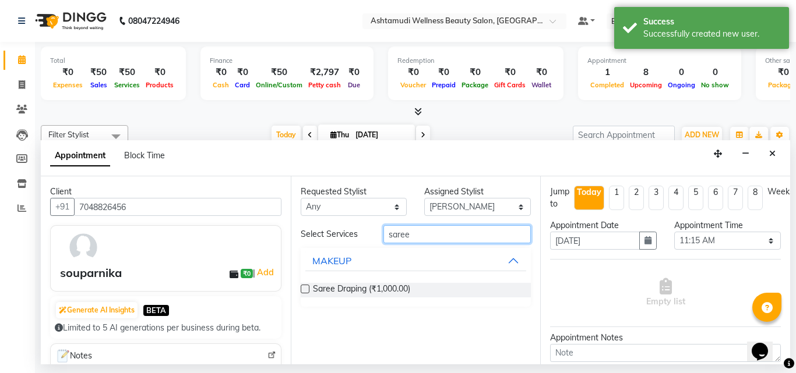
type input "saree"
click at [303, 290] on label at bounding box center [305, 289] width 9 height 9
click at [303, 290] on input "checkbox" at bounding box center [305, 291] width 8 height 8
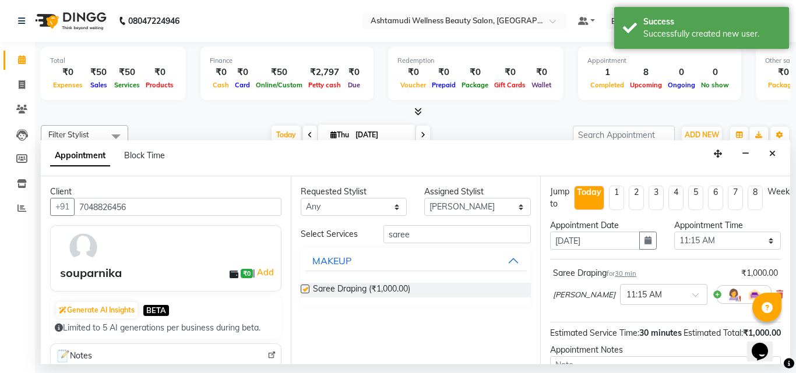
checkbox input "false"
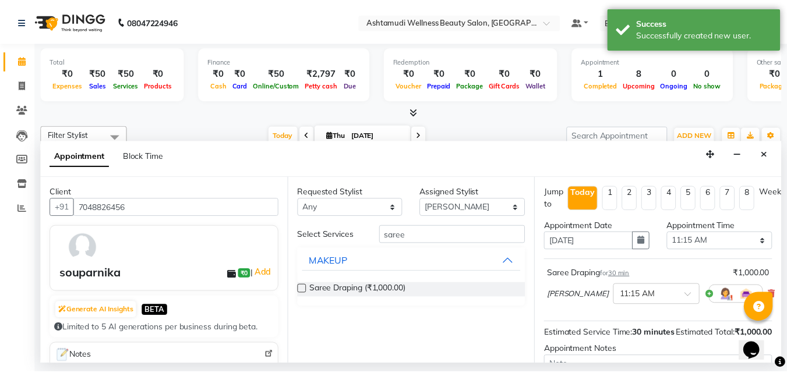
scroll to position [139, 0]
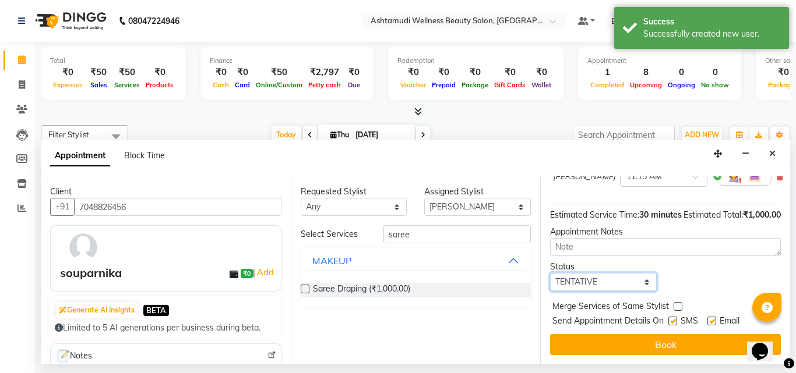
click at [614, 276] on select "Select TENTATIVE CONFIRM CHECK-IN UPCOMING" at bounding box center [603, 282] width 107 height 18
select select "check-in"
click at [550, 273] on select "Select TENTATIVE CONFIRM CHECK-IN UPCOMING" at bounding box center [603, 282] width 107 height 18
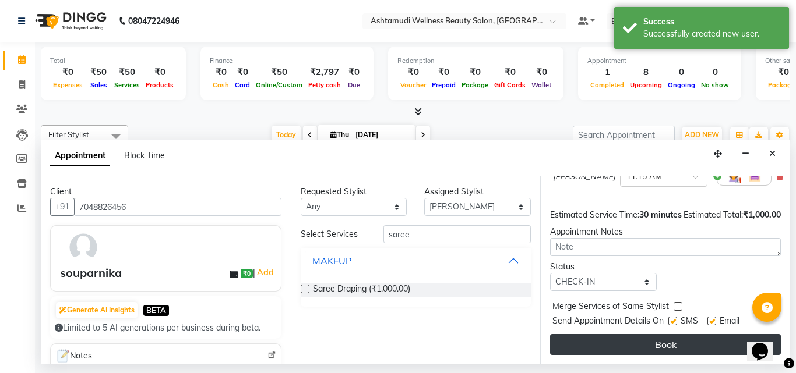
click at [612, 336] on button "Book" at bounding box center [665, 344] width 231 height 21
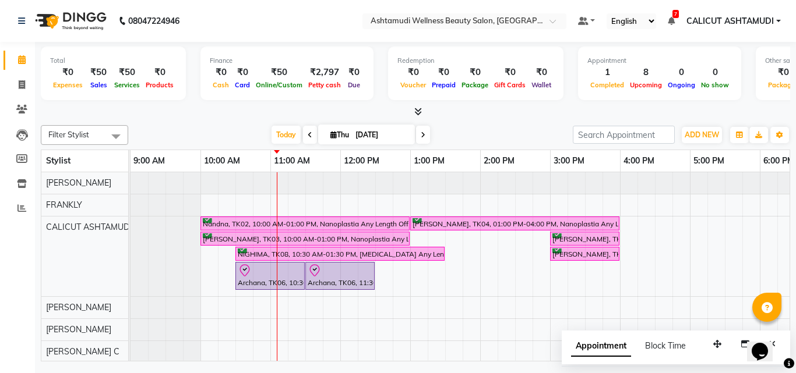
click at [281, 205] on div "Nandna, TK02, 10:00 AM-01:00 PM, Nanoplastia Any Length Offer [PERSON_NAME], TK…" at bounding box center [654, 368] width 1048 height 393
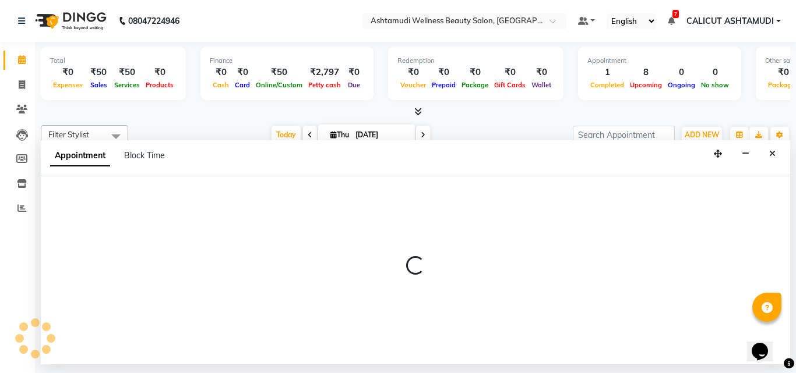
select select "26969"
select select "660"
select select "tentative"
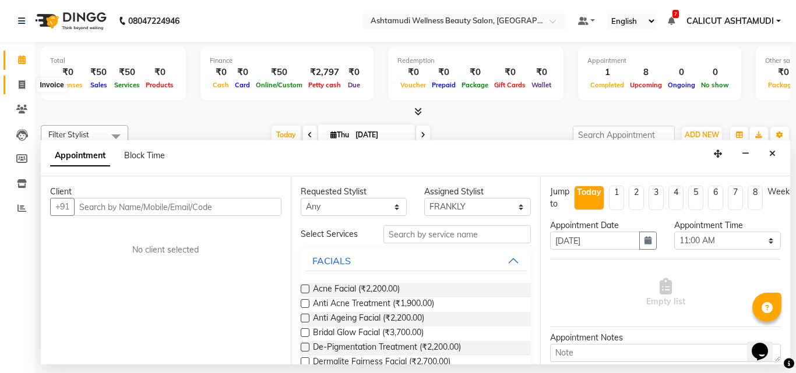
click at [21, 84] on icon at bounding box center [22, 84] width 6 height 9
select select "service"
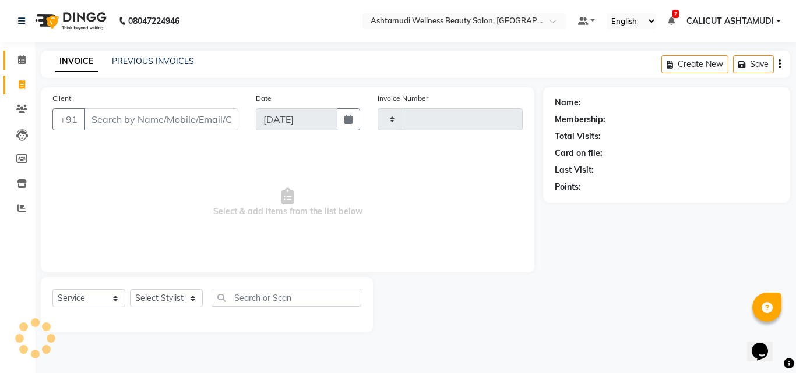
type input "4261"
select select "4630"
click at [171, 300] on select "Select Stylist [PERSON_NAME] C [PERSON_NAME] [PERSON_NAME] CALICUT ASHTAMUDI FR…" at bounding box center [166, 298] width 73 height 18
select select "85202"
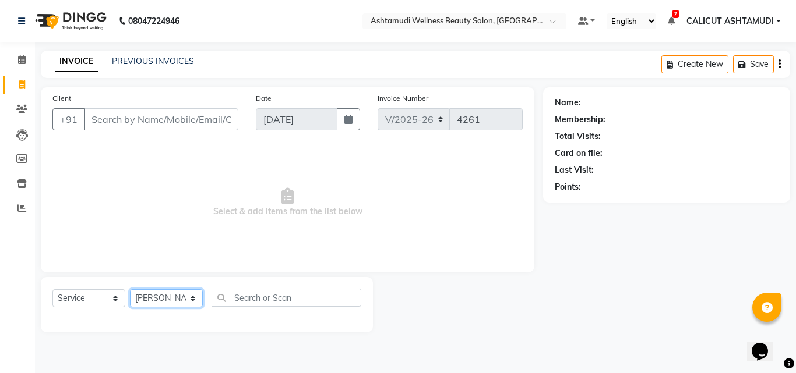
click at [130, 289] on select "Select Stylist [PERSON_NAME] C [PERSON_NAME] [PERSON_NAME] CALICUT ASHTAMUDI FR…" at bounding box center [166, 298] width 73 height 18
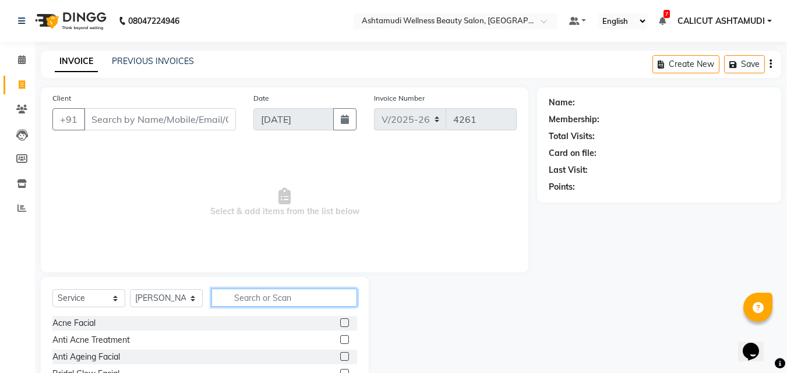
click at [254, 299] on input "text" at bounding box center [284, 298] width 146 height 18
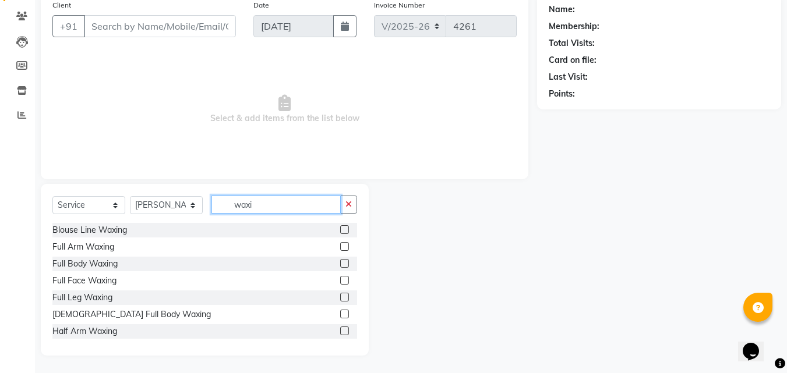
type input "waxi"
click at [340, 299] on label at bounding box center [344, 297] width 9 height 9
click at [340, 299] on input "checkbox" at bounding box center [344, 298] width 8 height 8
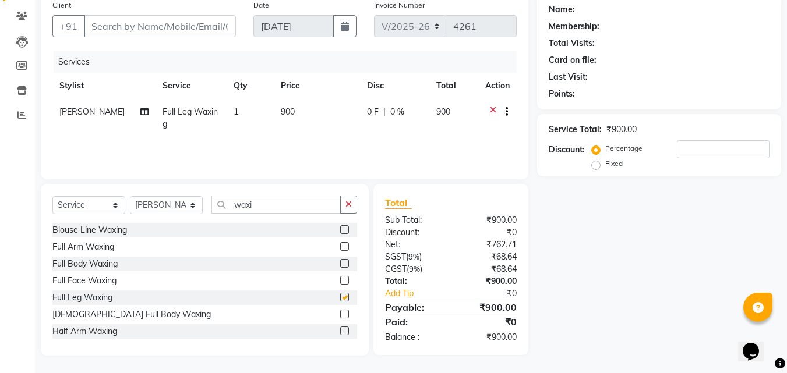
checkbox input "false"
click at [340, 245] on label at bounding box center [344, 246] width 9 height 9
click at [340, 245] on input "checkbox" at bounding box center [344, 247] width 8 height 8
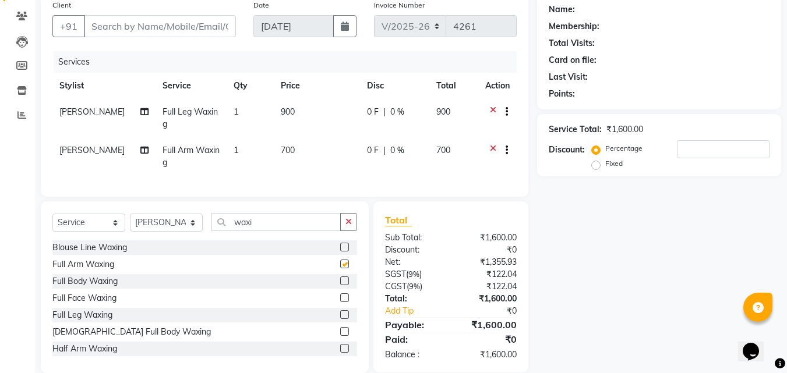
checkbox input "false"
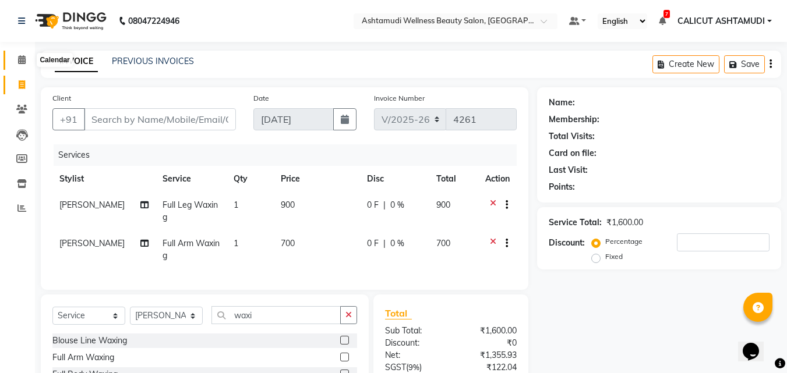
click at [23, 55] on span at bounding box center [22, 60] width 20 height 13
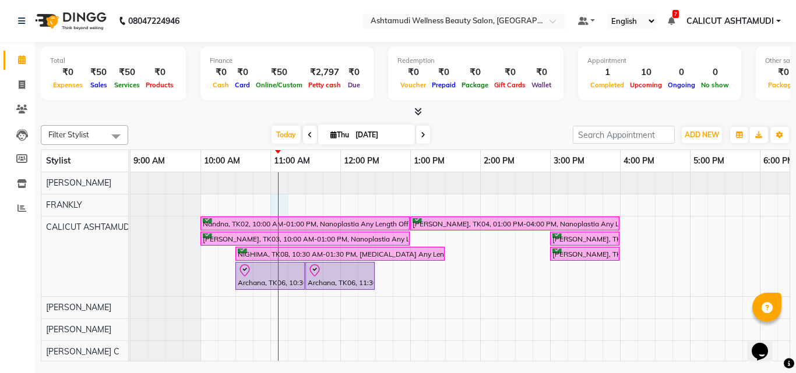
click at [278, 212] on div "Nandna, TK02, 10:00 AM-01:00 PM, Nanoplastia Any Length Offer [PERSON_NAME], TK…" at bounding box center [654, 368] width 1048 height 393
select select "26969"
select select "tentative"
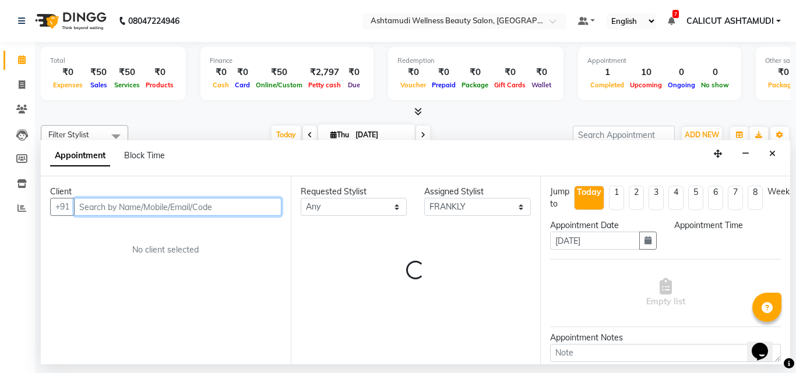
select select "660"
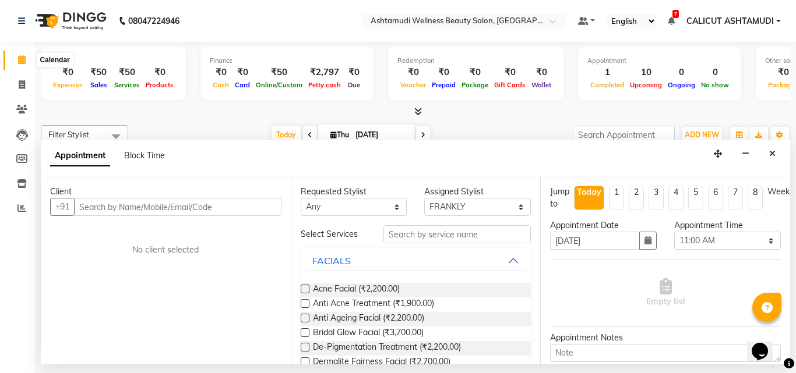
click at [18, 65] on span at bounding box center [22, 60] width 20 height 13
click at [18, 79] on span at bounding box center [22, 85] width 20 height 13
select select "4630"
select select "service"
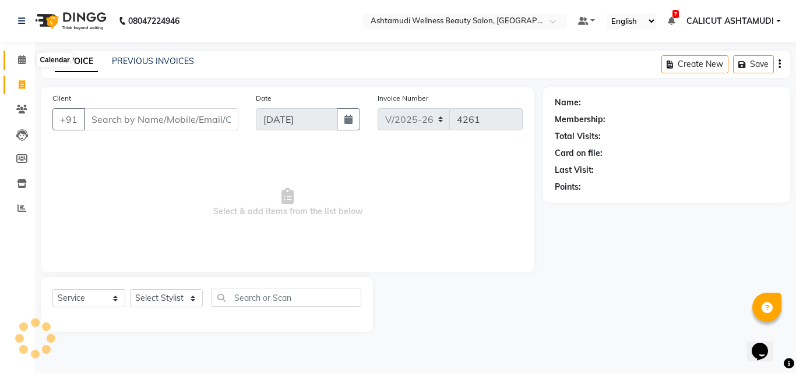
click at [22, 59] on icon at bounding box center [22, 59] width 8 height 9
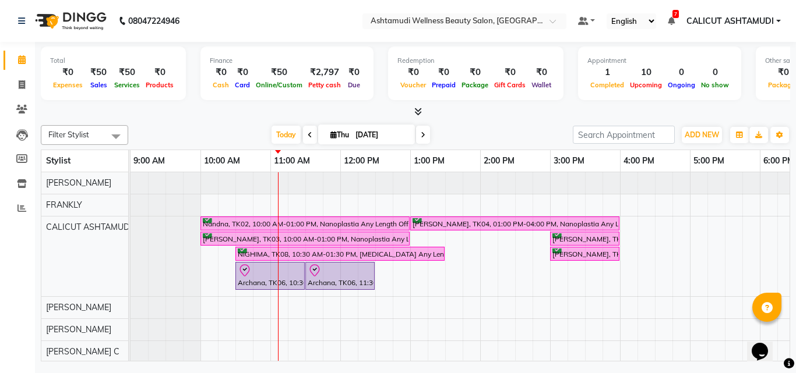
click at [281, 207] on div "Nandna, TK02, 10:00 AM-01:00 PM, Nanoplastia Any Length Offer [PERSON_NAME], TK…" at bounding box center [654, 368] width 1048 height 393
select select "26969"
select select "tentative"
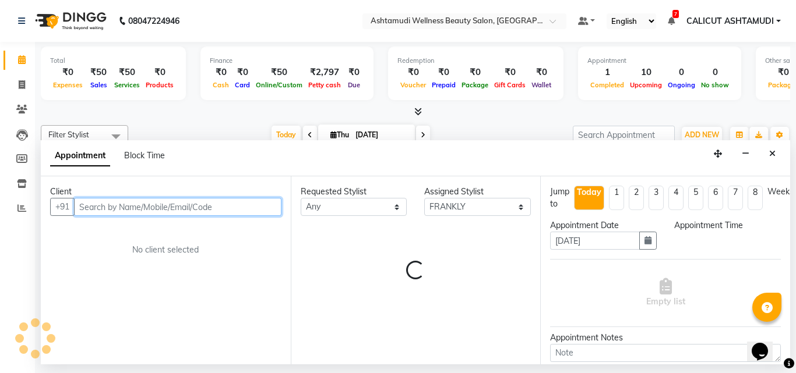
select select "660"
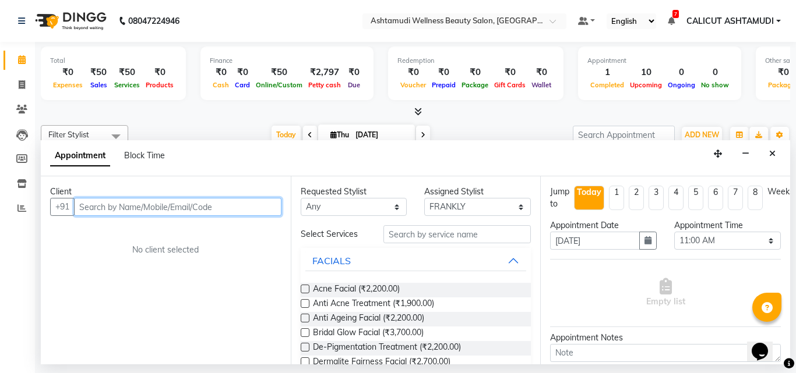
click at [143, 213] on input "text" at bounding box center [177, 207] width 207 height 18
type input "9447846242"
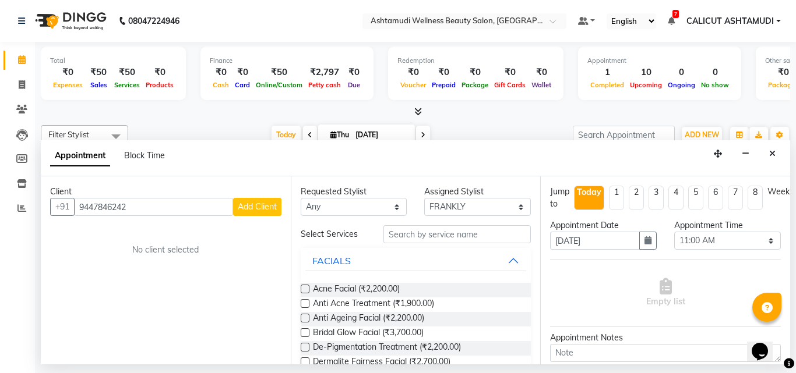
click at [246, 210] on span "Add Client" at bounding box center [257, 207] width 39 height 10
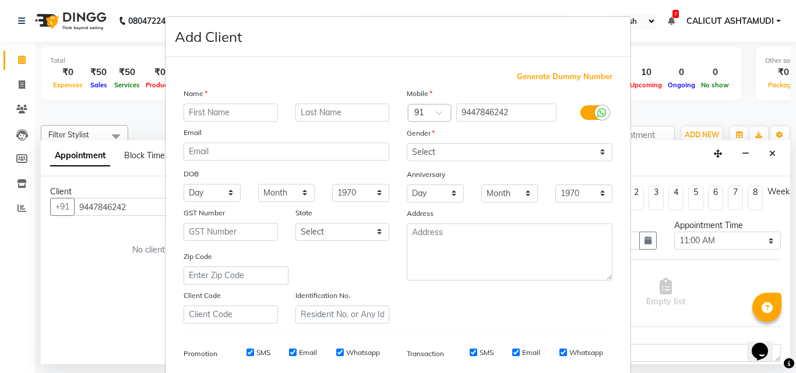
click at [225, 118] on input "text" at bounding box center [230, 113] width 94 height 18
type input "[PERSON_NAME]"
click at [426, 149] on select "Select [DEMOGRAPHIC_DATA] [DEMOGRAPHIC_DATA] Other Prefer Not To Say" at bounding box center [510, 152] width 206 height 18
select select "[DEMOGRAPHIC_DATA]"
click at [407, 143] on select "Select [DEMOGRAPHIC_DATA] [DEMOGRAPHIC_DATA] Other Prefer Not To Say" at bounding box center [510, 152] width 206 height 18
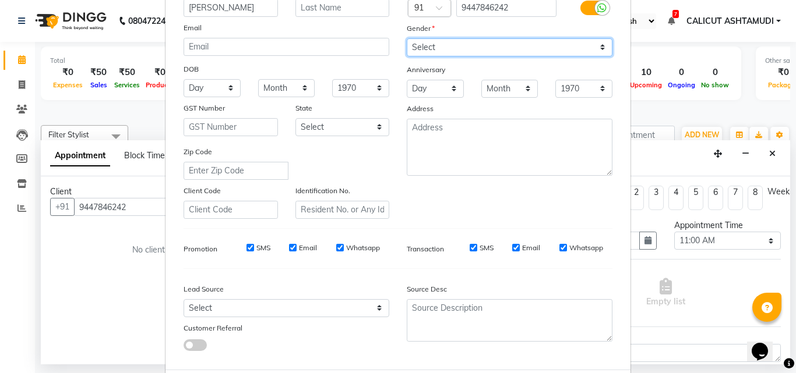
scroll to position [106, 0]
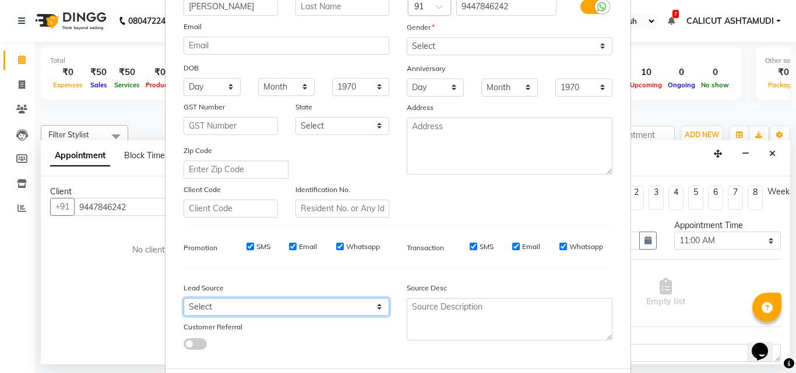
click at [252, 306] on select "Select Walk-in Referral Internet Friend Word of Mouth Advertisement Facebook Ju…" at bounding box center [286, 307] width 206 height 18
select select "31336"
click at [183, 298] on select "Select Walk-in Referral Internet Friend Word of Mouth Advertisement Facebook Ju…" at bounding box center [286, 307] width 206 height 18
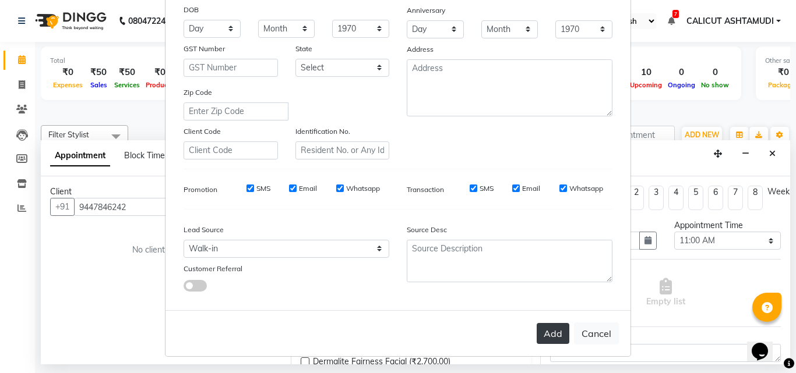
click at [546, 334] on button "Add" at bounding box center [552, 333] width 33 height 21
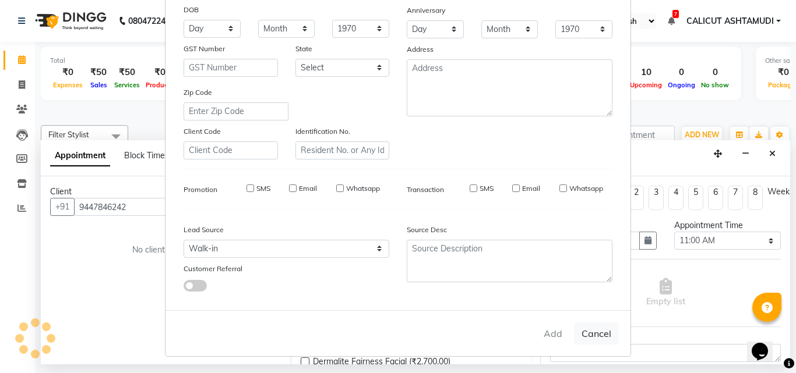
select select
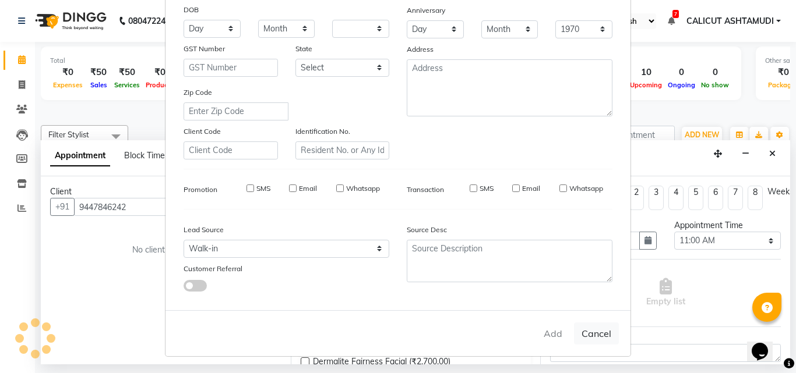
select select
checkbox input "false"
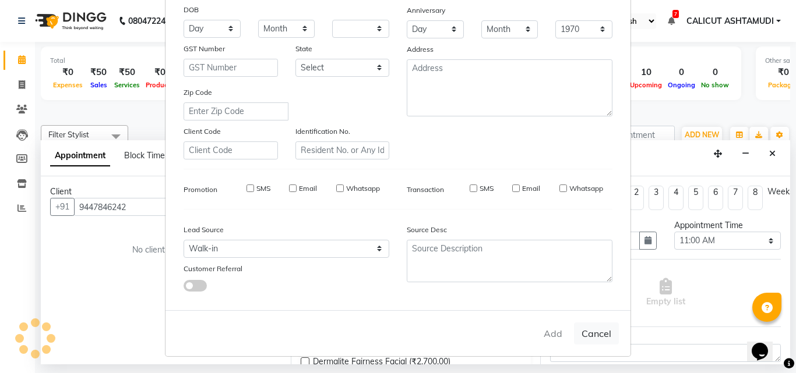
checkbox input "false"
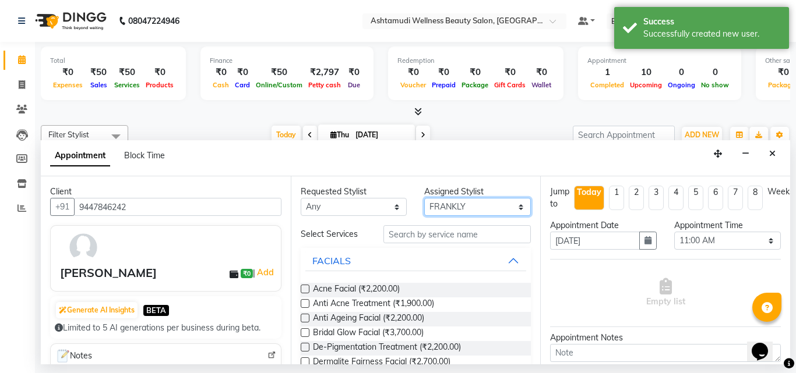
click at [450, 204] on select "Select [PERSON_NAME] C [PERSON_NAME] [PERSON_NAME] CALICUT ASHTAMUDI FRANKLY KR…" at bounding box center [477, 207] width 107 height 18
select select "85194"
click at [424, 198] on select "Select [PERSON_NAME] C [PERSON_NAME] [PERSON_NAME] CALICUT ASHTAMUDI FRANKLY KR…" at bounding box center [477, 207] width 107 height 18
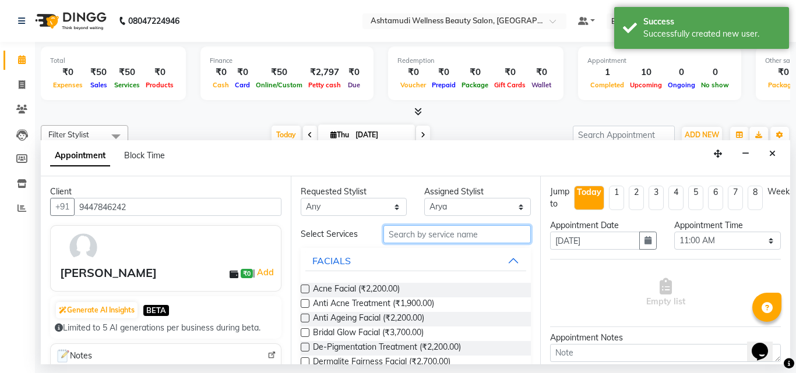
click at [464, 238] on input "text" at bounding box center [457, 234] width 148 height 18
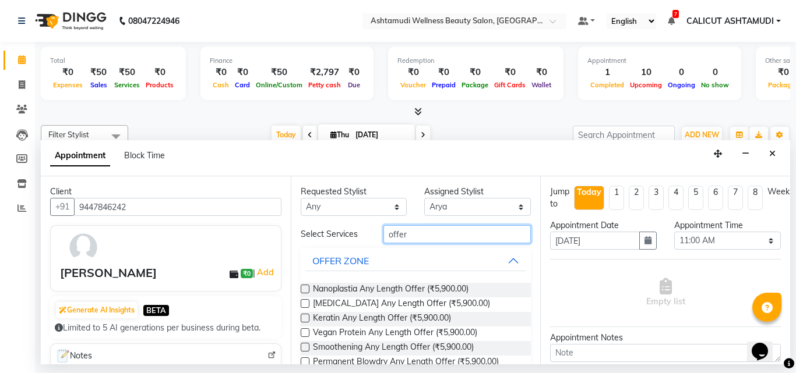
type input "offer"
click at [306, 289] on label at bounding box center [305, 289] width 9 height 9
click at [306, 289] on input "checkbox" at bounding box center [305, 291] width 8 height 8
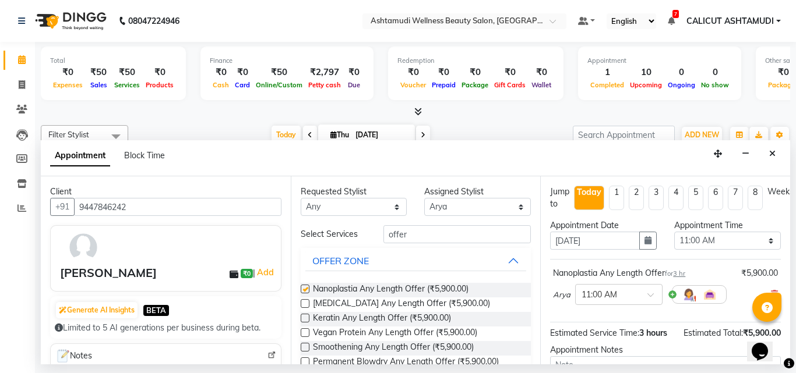
checkbox input "false"
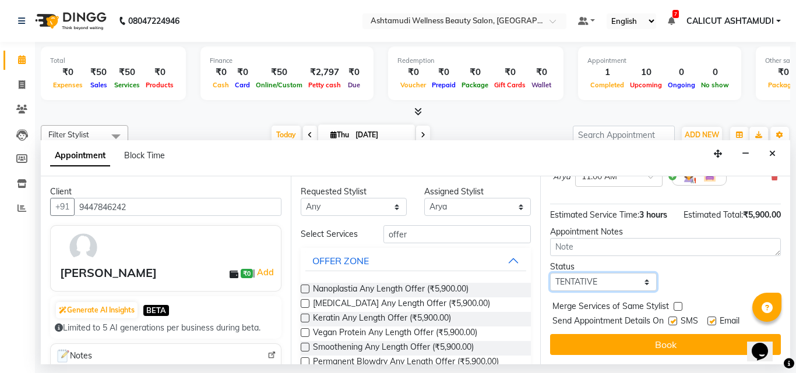
drag, startPoint x: 598, startPoint y: 271, endPoint x: 601, endPoint y: 282, distance: 10.7
click at [598, 273] on select "Select TENTATIVE CONFIRM CHECK-IN UPCOMING" at bounding box center [603, 282] width 107 height 18
select select "check-in"
click at [550, 273] on select "Select TENTATIVE CONFIRM CHECK-IN UPCOMING" at bounding box center [603, 282] width 107 height 18
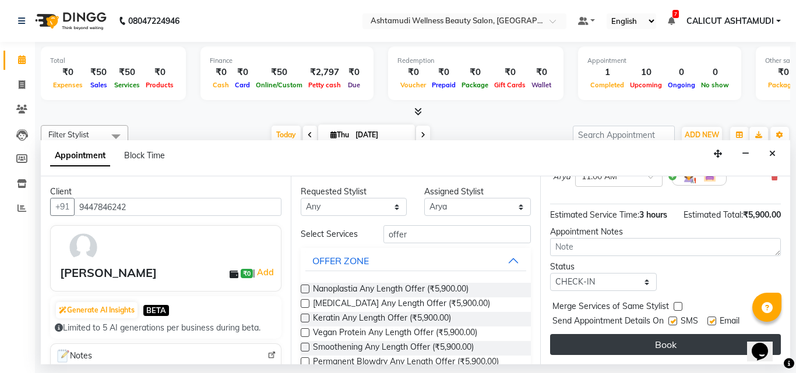
click at [625, 345] on button "Book" at bounding box center [665, 344] width 231 height 21
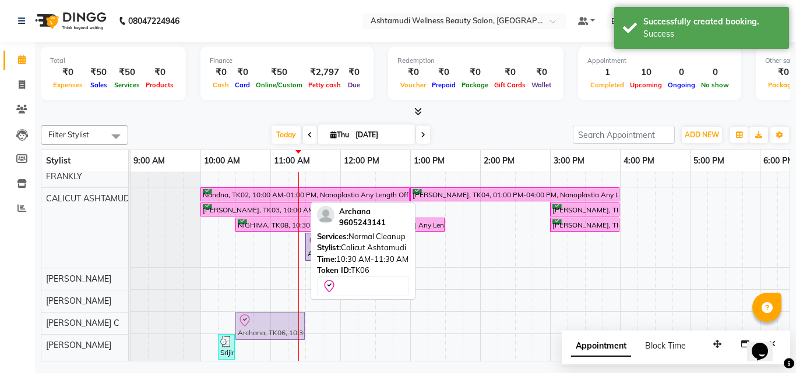
scroll to position [33, 0]
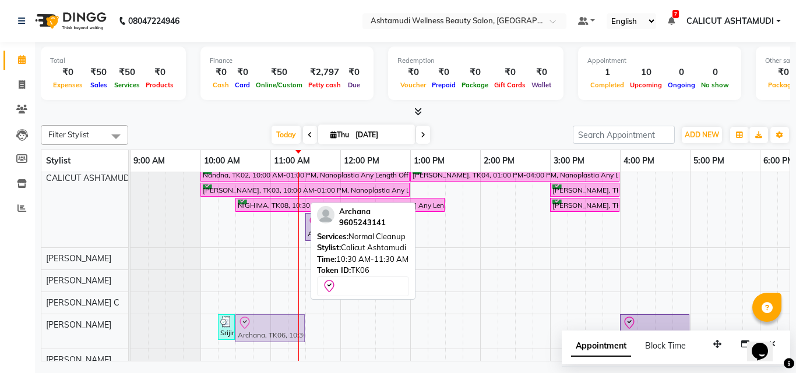
drag, startPoint x: 260, startPoint y: 276, endPoint x: 266, endPoint y: 331, distance: 55.6
click at [266, 331] on tbody "Nandna, TK02, 10:00 AM-01:00 PM, Nanoplastia Any Length Offer [PERSON_NAME], TK…" at bounding box center [654, 326] width 1048 height 406
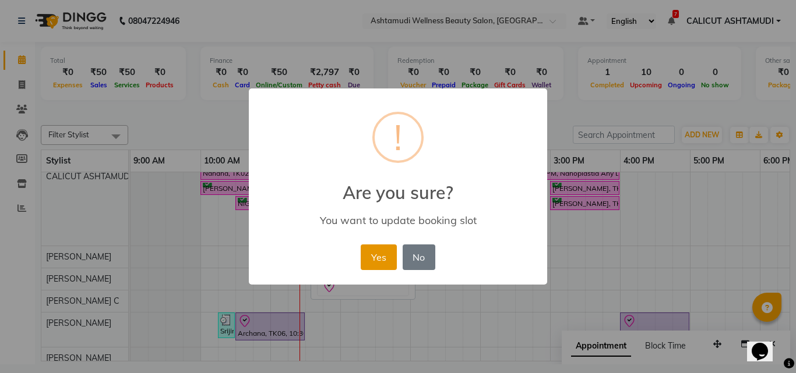
click at [386, 260] on button "Yes" at bounding box center [379, 258] width 36 height 26
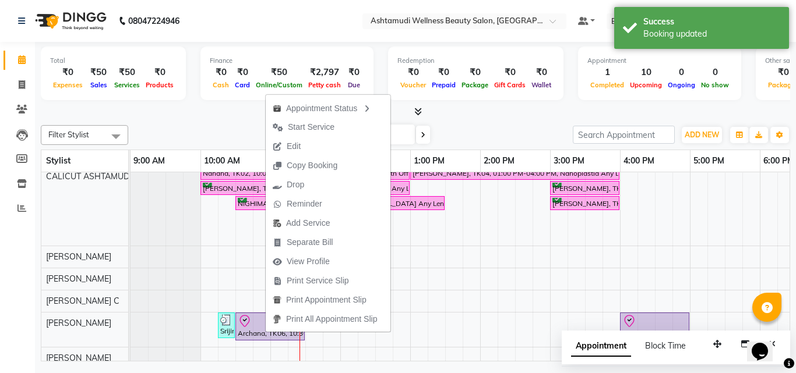
click at [313, 130] on span "Start Service" at bounding box center [311, 127] width 47 height 12
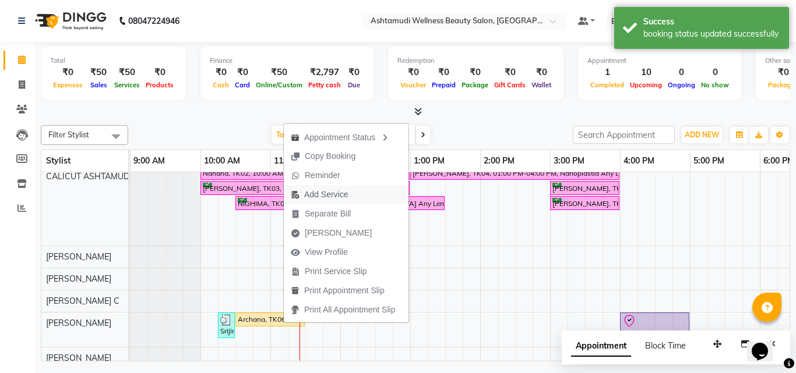
click at [346, 194] on span "Add Service" at bounding box center [326, 195] width 44 height 12
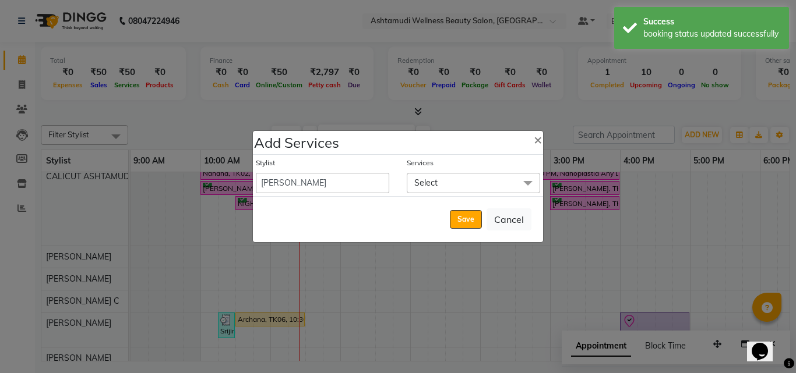
click at [418, 180] on span "Select" at bounding box center [425, 183] width 23 height 10
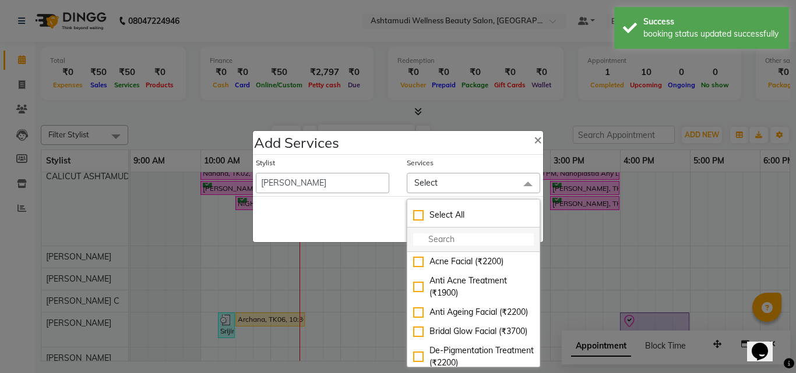
click at [427, 229] on li at bounding box center [473, 240] width 132 height 24
click at [426, 235] on input "multiselect-search" at bounding box center [473, 240] width 121 height 12
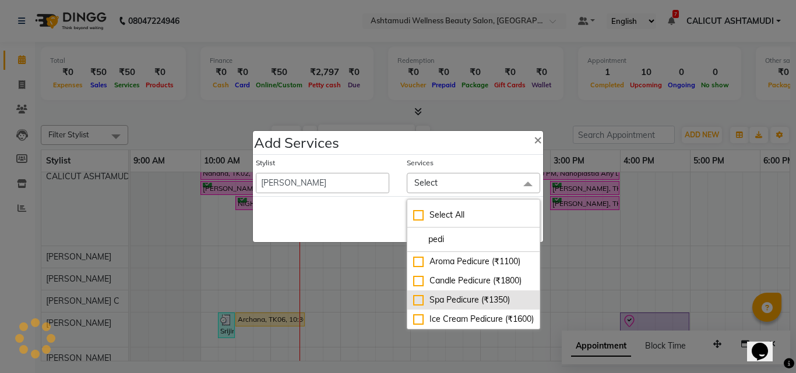
type input "pedi"
click at [417, 296] on div "Spa Pedicure (₹1350)" at bounding box center [473, 300] width 121 height 12
checkbox input "true"
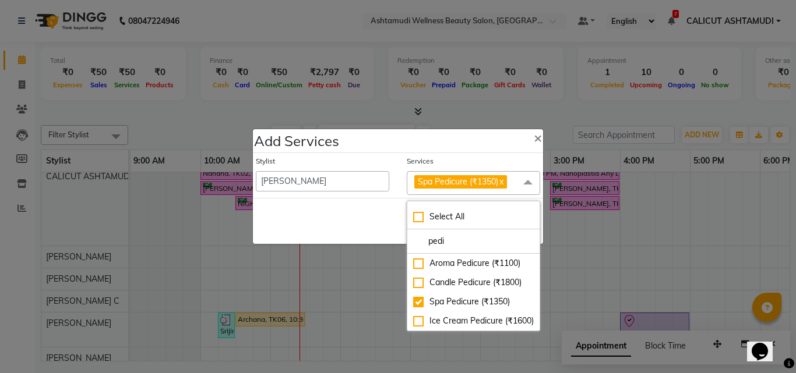
click at [374, 218] on div "Save Cancel" at bounding box center [398, 221] width 290 height 46
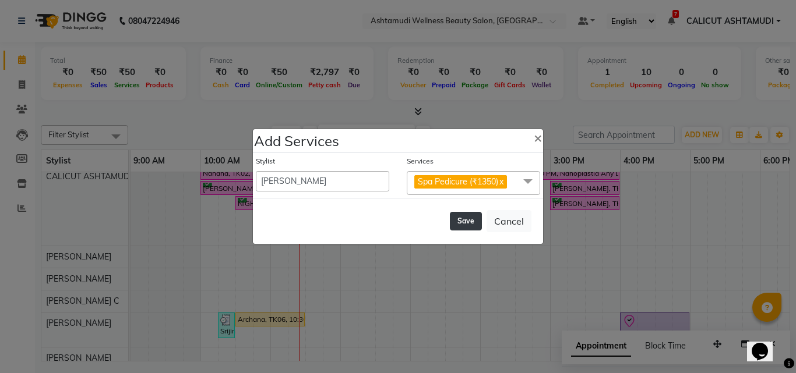
click at [468, 223] on button "Save" at bounding box center [466, 221] width 32 height 19
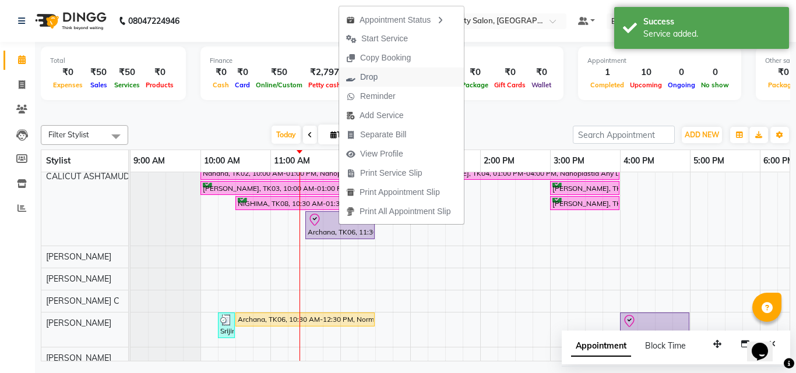
click at [392, 77] on button "Drop" at bounding box center [401, 77] width 125 height 19
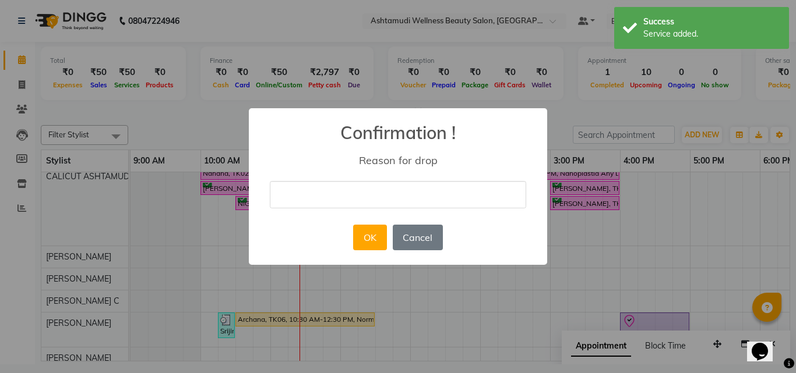
click at [397, 186] on input "text" at bounding box center [398, 194] width 256 height 27
type input "wrong entry"
click at [368, 239] on button "OK" at bounding box center [369, 238] width 33 height 26
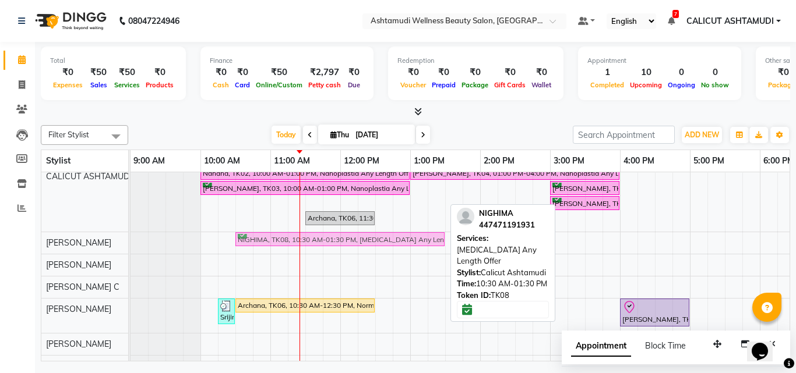
drag, startPoint x: 267, startPoint y: 202, endPoint x: 271, endPoint y: 235, distance: 33.4
click at [271, 235] on tbody "Nandna, TK02, 10:00 AM-01:00 PM, Nanoplastia Any Length Offer [PERSON_NAME], TK…" at bounding box center [654, 318] width 1048 height 392
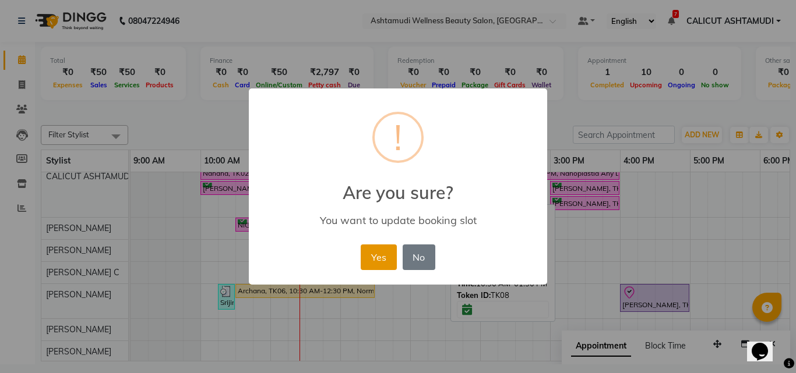
click at [380, 256] on button "Yes" at bounding box center [379, 258] width 36 height 26
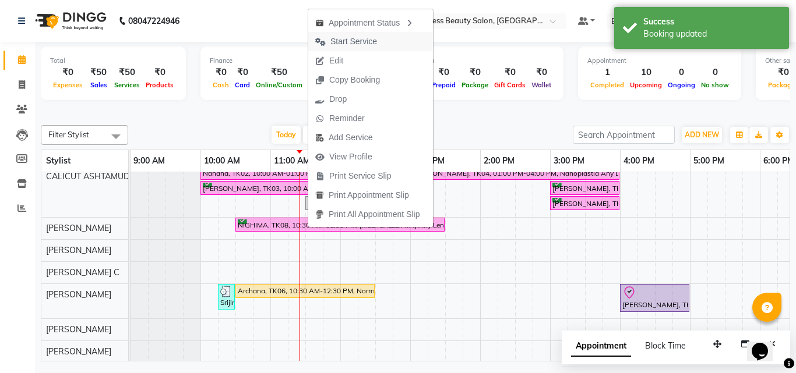
click at [371, 48] on span "Start Service" at bounding box center [346, 41] width 76 height 19
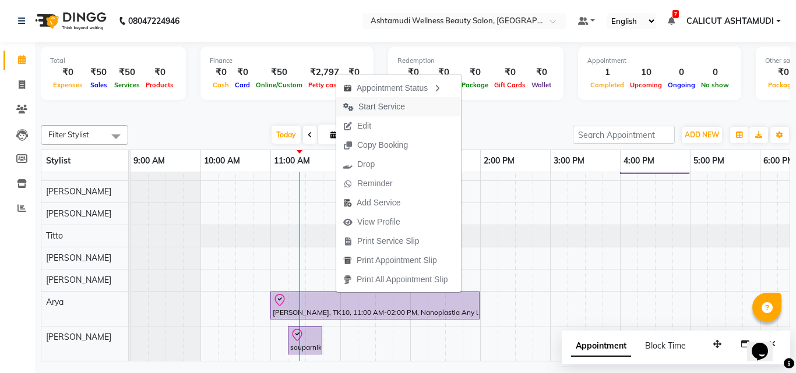
click at [371, 104] on span "Start Service" at bounding box center [381, 107] width 47 height 12
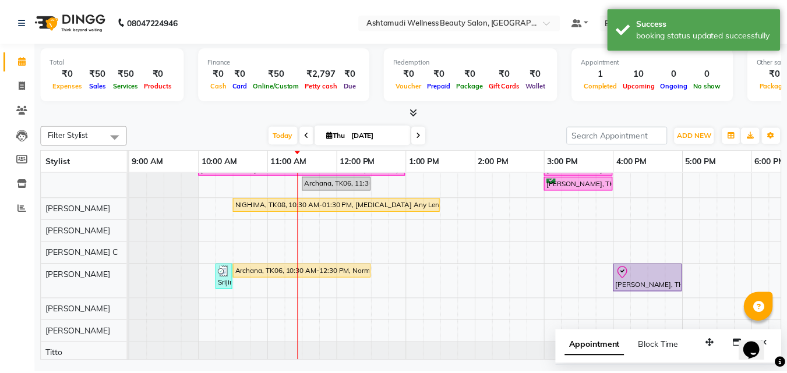
scroll to position [0, 0]
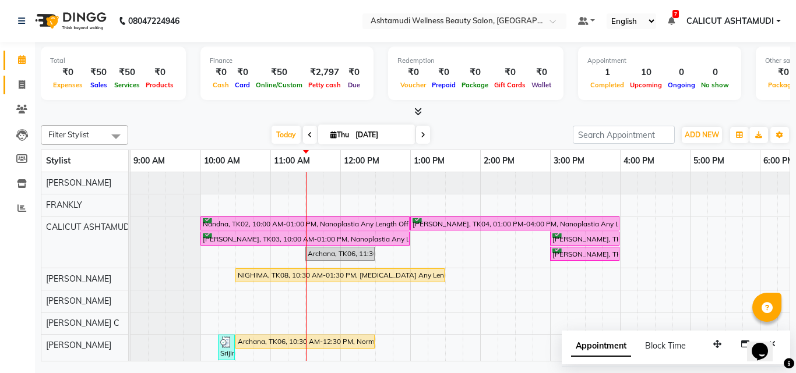
click at [20, 76] on link "Invoice" at bounding box center [17, 85] width 28 height 19
click at [20, 77] on link "Invoice" at bounding box center [17, 85] width 28 height 19
click at [22, 83] on icon at bounding box center [22, 84] width 6 height 9
select select "service"
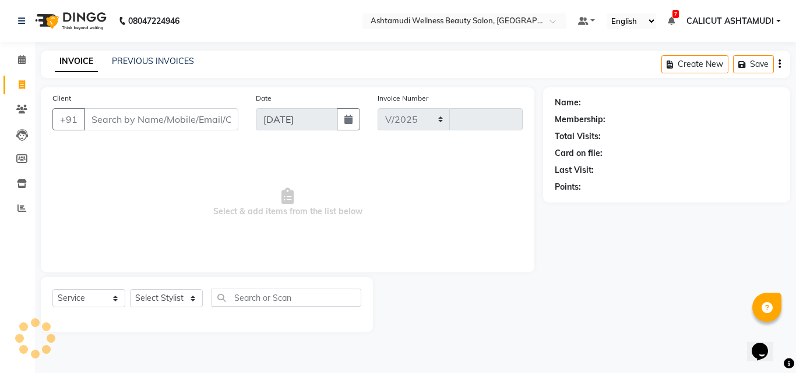
select select "4630"
type input "4261"
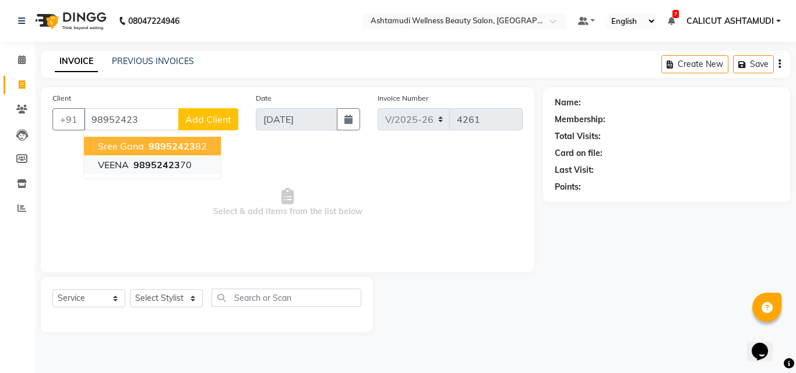
click at [170, 167] on span "98952423" at bounding box center [156, 165] width 47 height 12
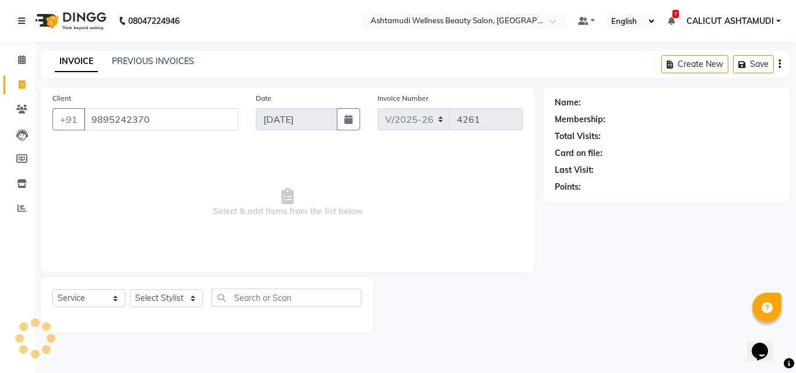
type input "9895242370"
select select "2: Object"
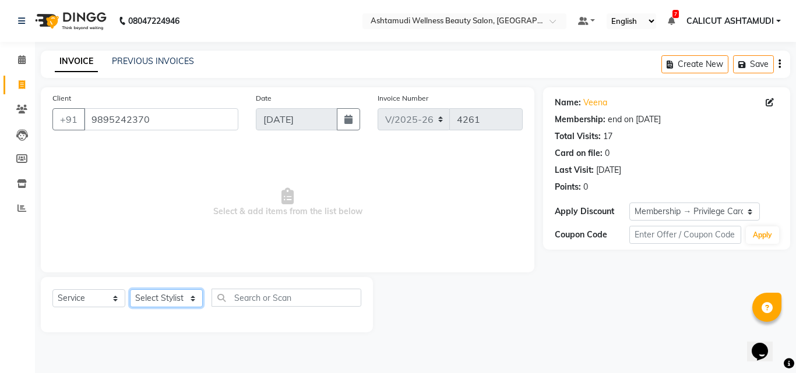
click at [176, 300] on select "Select Stylist [PERSON_NAME] C [PERSON_NAME] [PERSON_NAME] CALICUT ASHTAMUDI FR…" at bounding box center [166, 298] width 73 height 18
select select "85034"
click at [130, 289] on select "Select Stylist [PERSON_NAME] C [PERSON_NAME] [PERSON_NAME] CALICUT ASHTAMUDI FR…" at bounding box center [166, 298] width 73 height 18
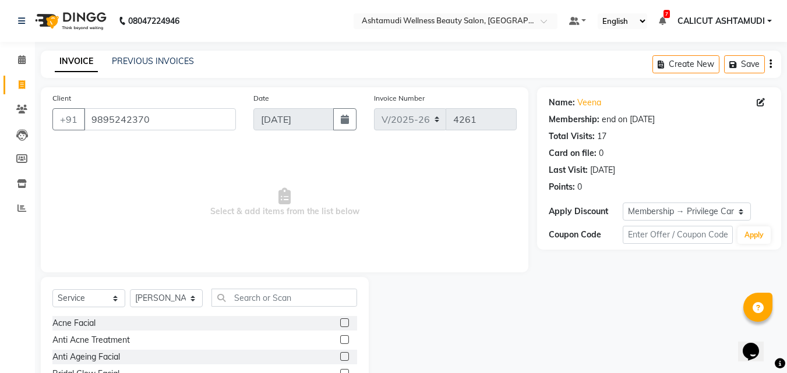
click at [262, 284] on div "Select Service Product Membership Package Voucher Prepaid Gift Card Select Styl…" at bounding box center [205, 363] width 328 height 172
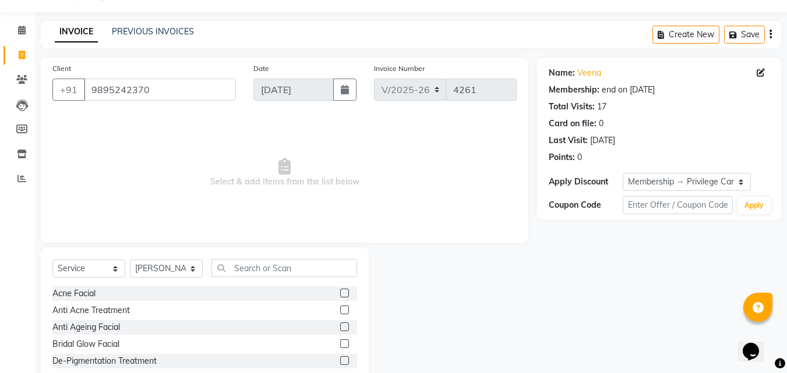
scroll to position [58, 0]
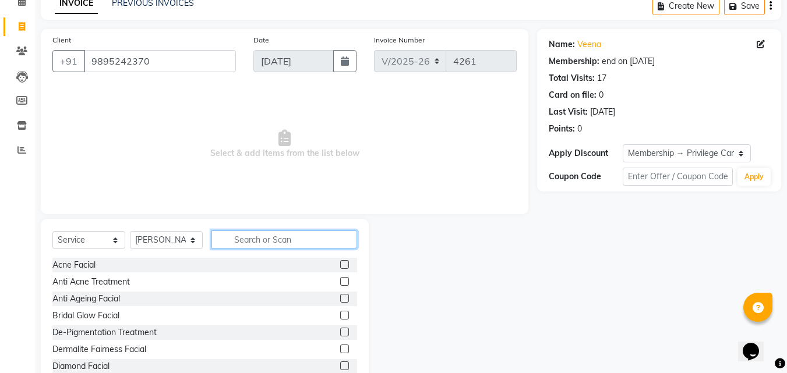
click at [246, 237] on input "text" at bounding box center [284, 240] width 146 height 18
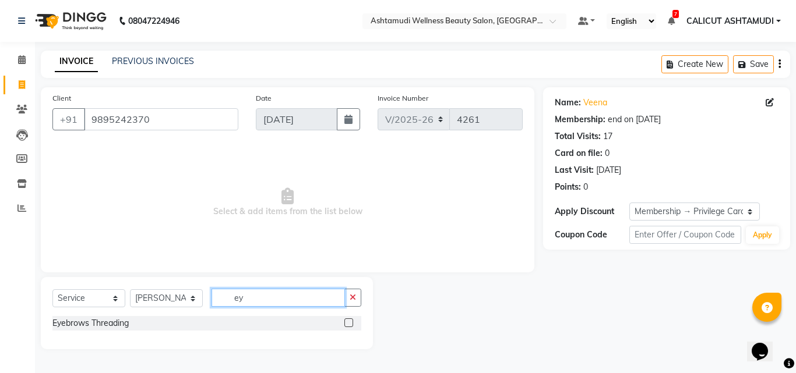
type input "ey"
click at [349, 321] on label at bounding box center [348, 323] width 9 height 9
click at [349, 321] on input "checkbox" at bounding box center [348, 324] width 8 height 8
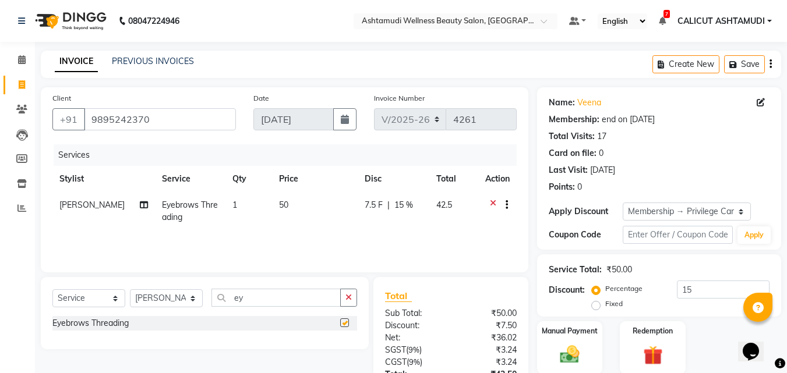
checkbox input "false"
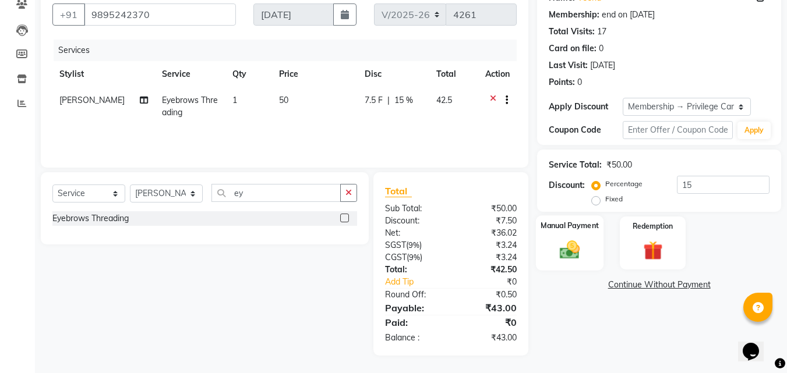
click at [572, 243] on img at bounding box center [569, 249] width 33 height 23
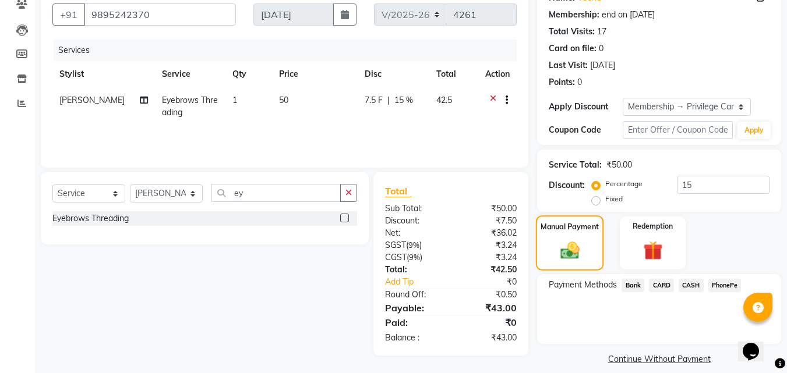
scroll to position [117, 0]
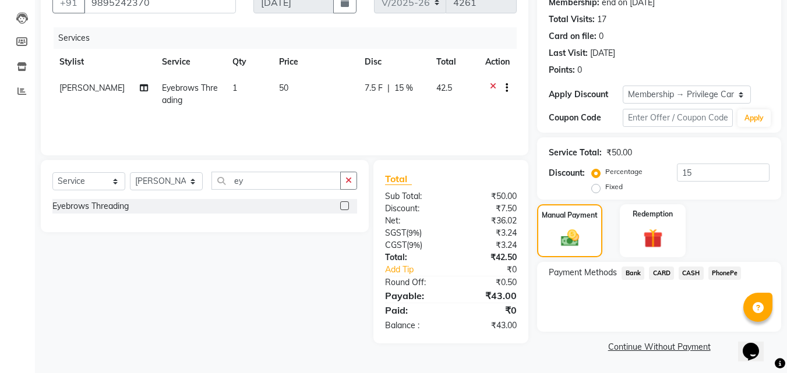
click at [716, 278] on span "PhonePe" at bounding box center [724, 273] width 33 height 13
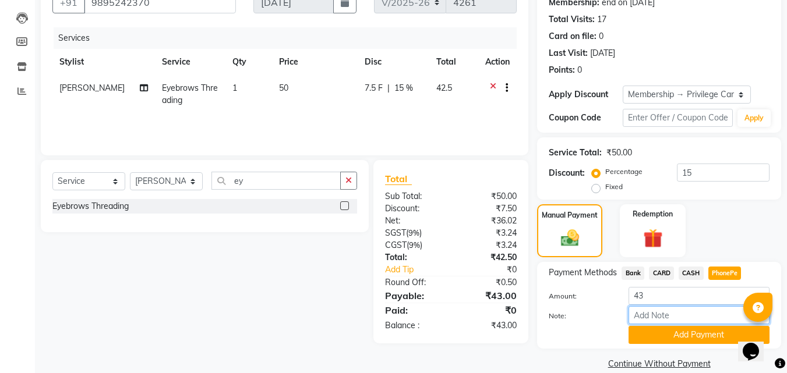
click at [687, 309] on input "Note:" at bounding box center [698, 315] width 141 height 18
type input "frankly"
click at [681, 330] on button "Add Payment" at bounding box center [698, 335] width 141 height 18
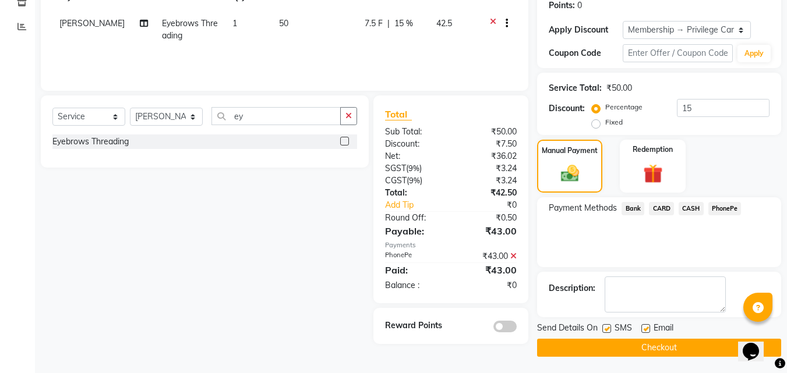
scroll to position [183, 0]
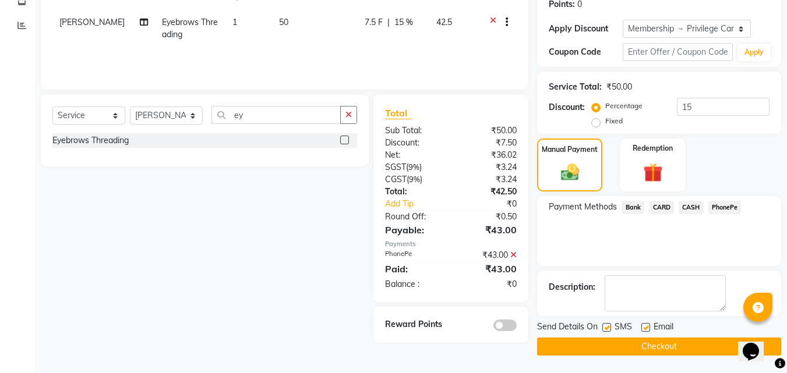
click at [628, 346] on button "Checkout" at bounding box center [659, 347] width 244 height 18
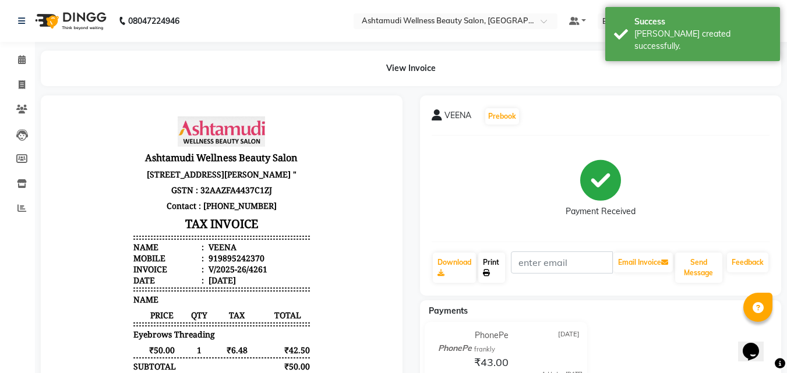
click at [489, 268] on link "Print" at bounding box center [491, 268] width 27 height 30
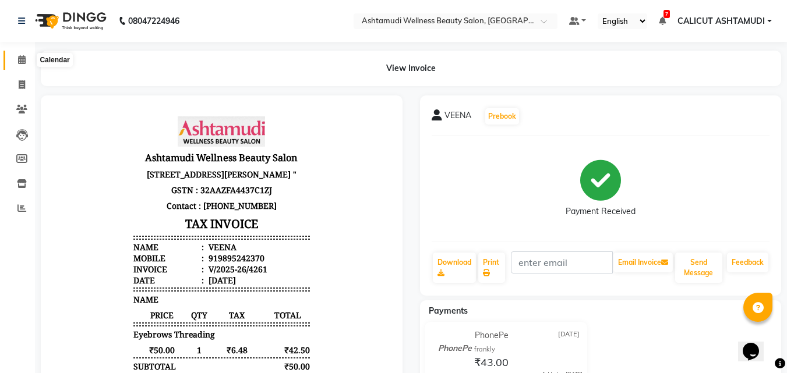
click at [18, 59] on icon at bounding box center [22, 59] width 8 height 9
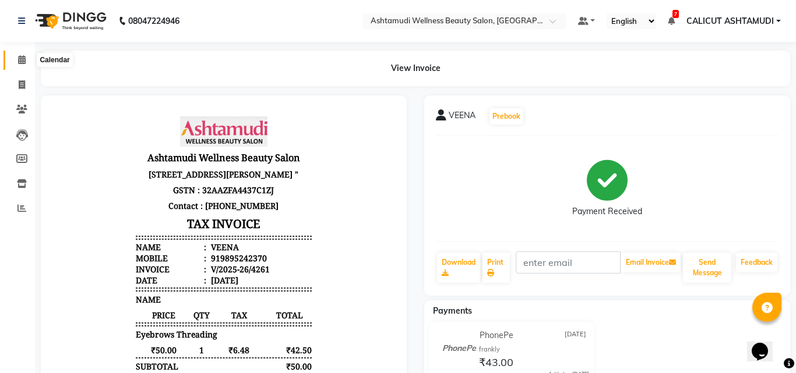
click at [18, 59] on icon at bounding box center [22, 59] width 8 height 9
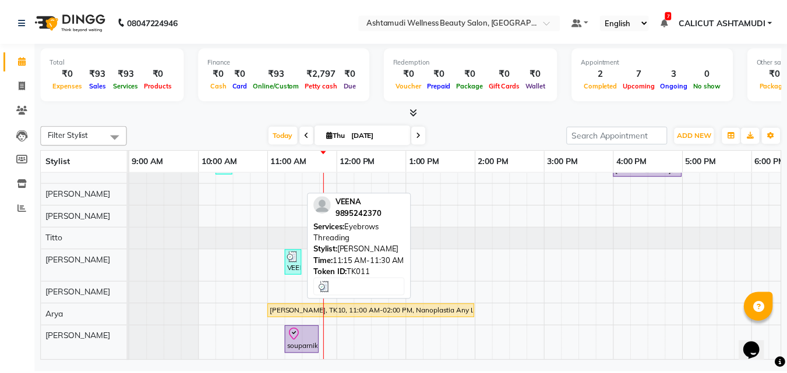
scroll to position [195, 0]
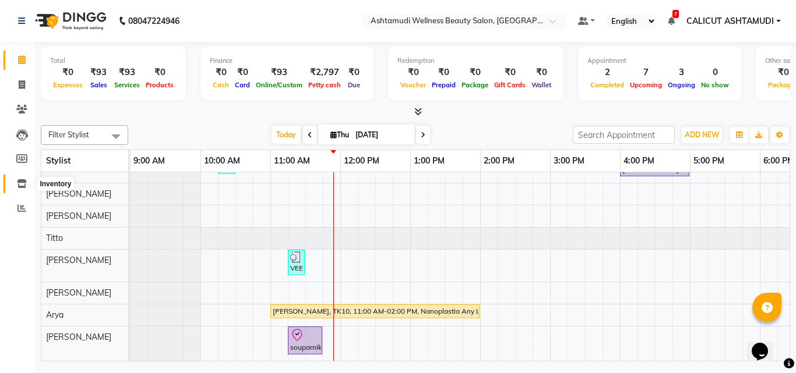
click at [24, 181] on icon at bounding box center [22, 183] width 10 height 9
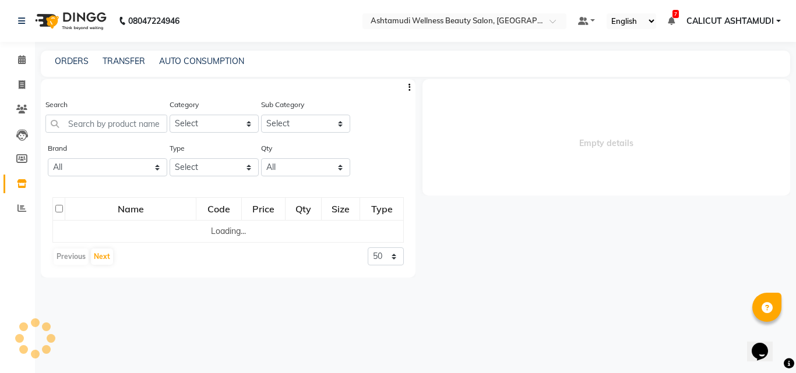
select select
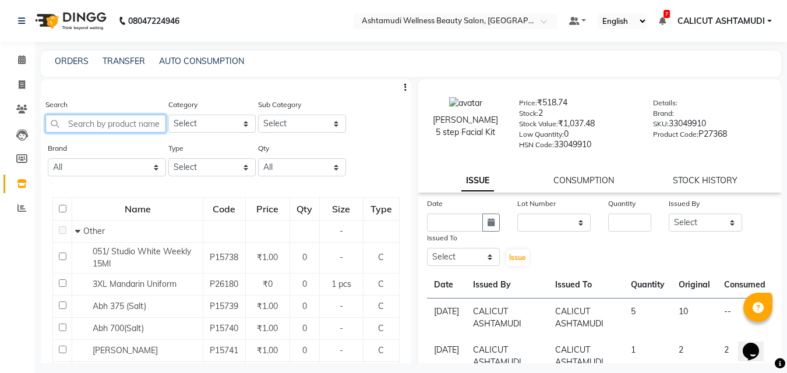
click at [96, 124] on input "text" at bounding box center [105, 124] width 121 height 18
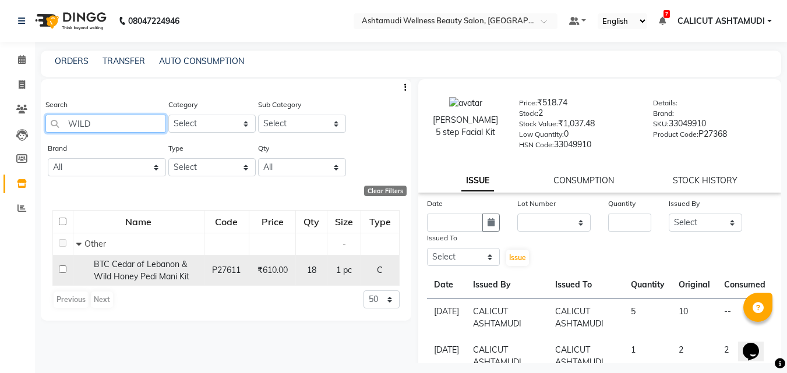
type input "WILD"
click at [59, 266] on input "checkbox" at bounding box center [63, 270] width 8 height 8
checkbox input "true"
select select
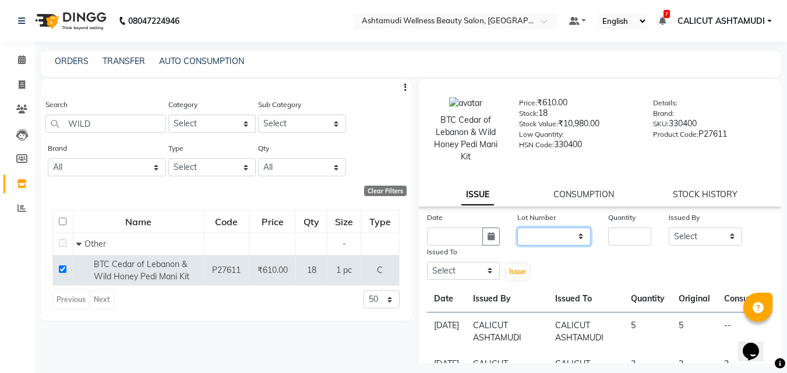
click at [546, 236] on select "None" at bounding box center [553, 237] width 73 height 18
click at [494, 233] on button "button" at bounding box center [490, 237] width 17 height 18
select select "9"
select select "2025"
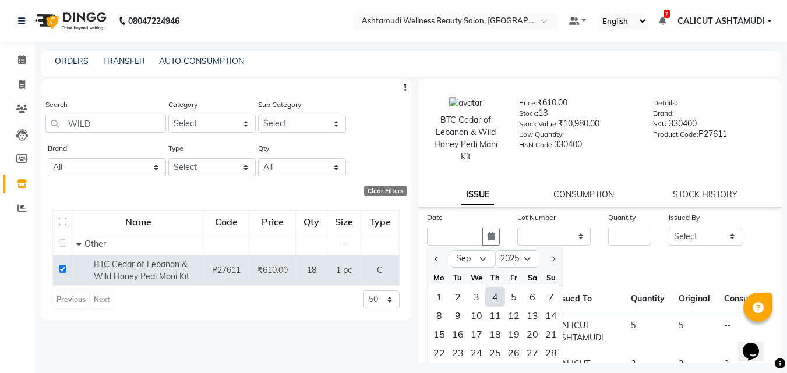
click at [495, 300] on div "4" at bounding box center [495, 297] width 19 height 19
type input "[DATE]"
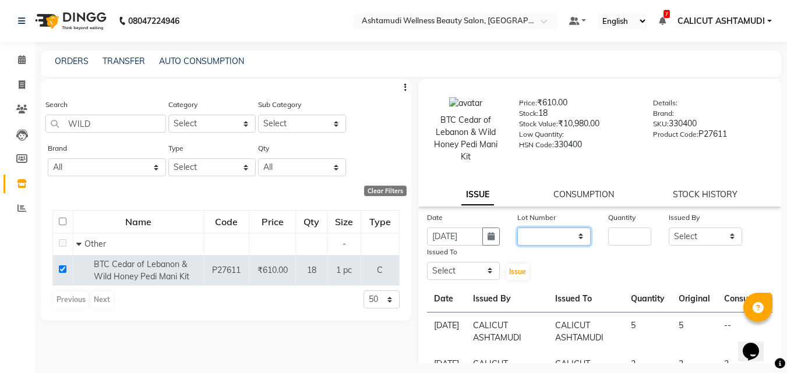
click at [550, 235] on select "None" at bounding box center [553, 237] width 73 height 18
select select "0: null"
click at [517, 228] on select "None" at bounding box center [553, 237] width 73 height 18
click at [618, 231] on input "number" at bounding box center [629, 237] width 43 height 18
type input "1"
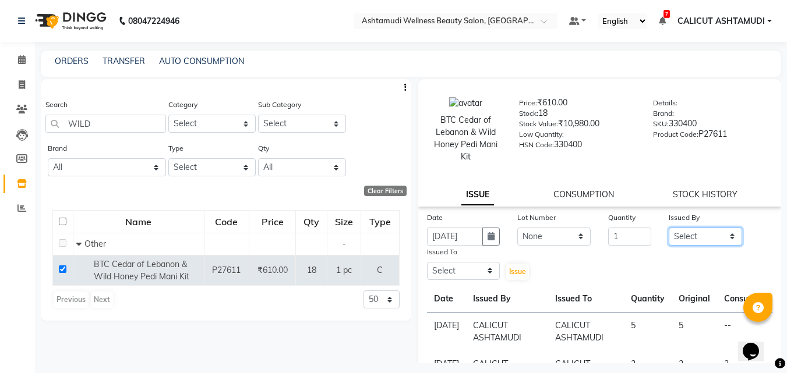
click at [683, 232] on select "Select [PERSON_NAME] C [PERSON_NAME] [PERSON_NAME] CALICUT ASHTAMUDI FRANKLY [P…" at bounding box center [705, 237] width 73 height 18
select select "27314"
click at [669, 228] on select "Select [PERSON_NAME] C [PERSON_NAME] [PERSON_NAME] CALICUT ASHTAMUDI FRANKLY [P…" at bounding box center [705, 237] width 73 height 18
click at [474, 267] on select "Select [PERSON_NAME] C [PERSON_NAME] [PERSON_NAME] CALICUT ASHTAMUDI FRANKLY [P…" at bounding box center [463, 271] width 73 height 18
select select "27314"
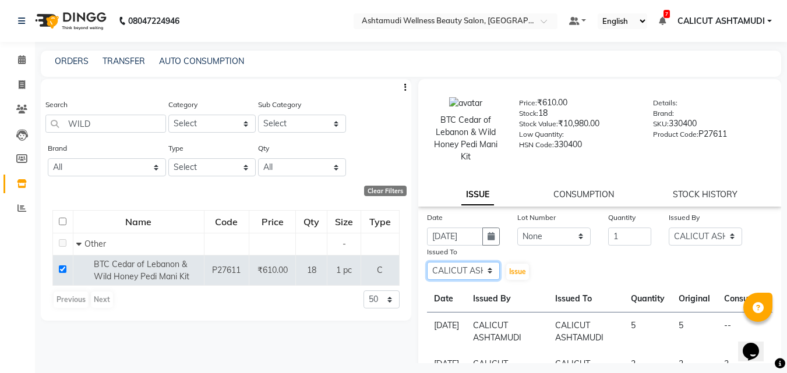
click at [427, 262] on select "Select [PERSON_NAME] C [PERSON_NAME] [PERSON_NAME] CALICUT ASHTAMUDI FRANKLY [P…" at bounding box center [463, 271] width 73 height 18
click at [523, 271] on span "Issue" at bounding box center [517, 271] width 17 height 9
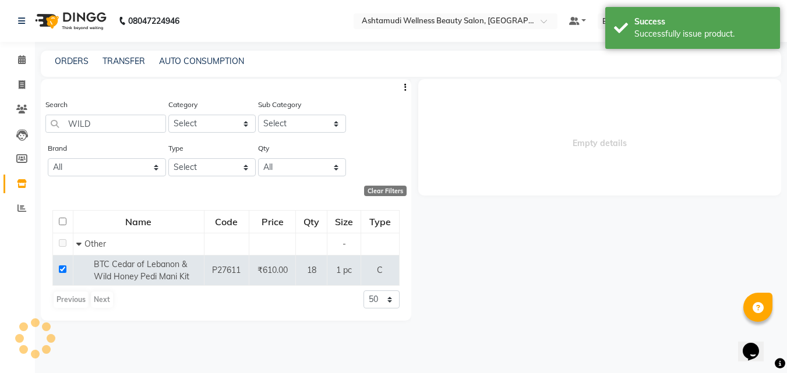
select select
